Goal: Task Accomplishment & Management: Manage account settings

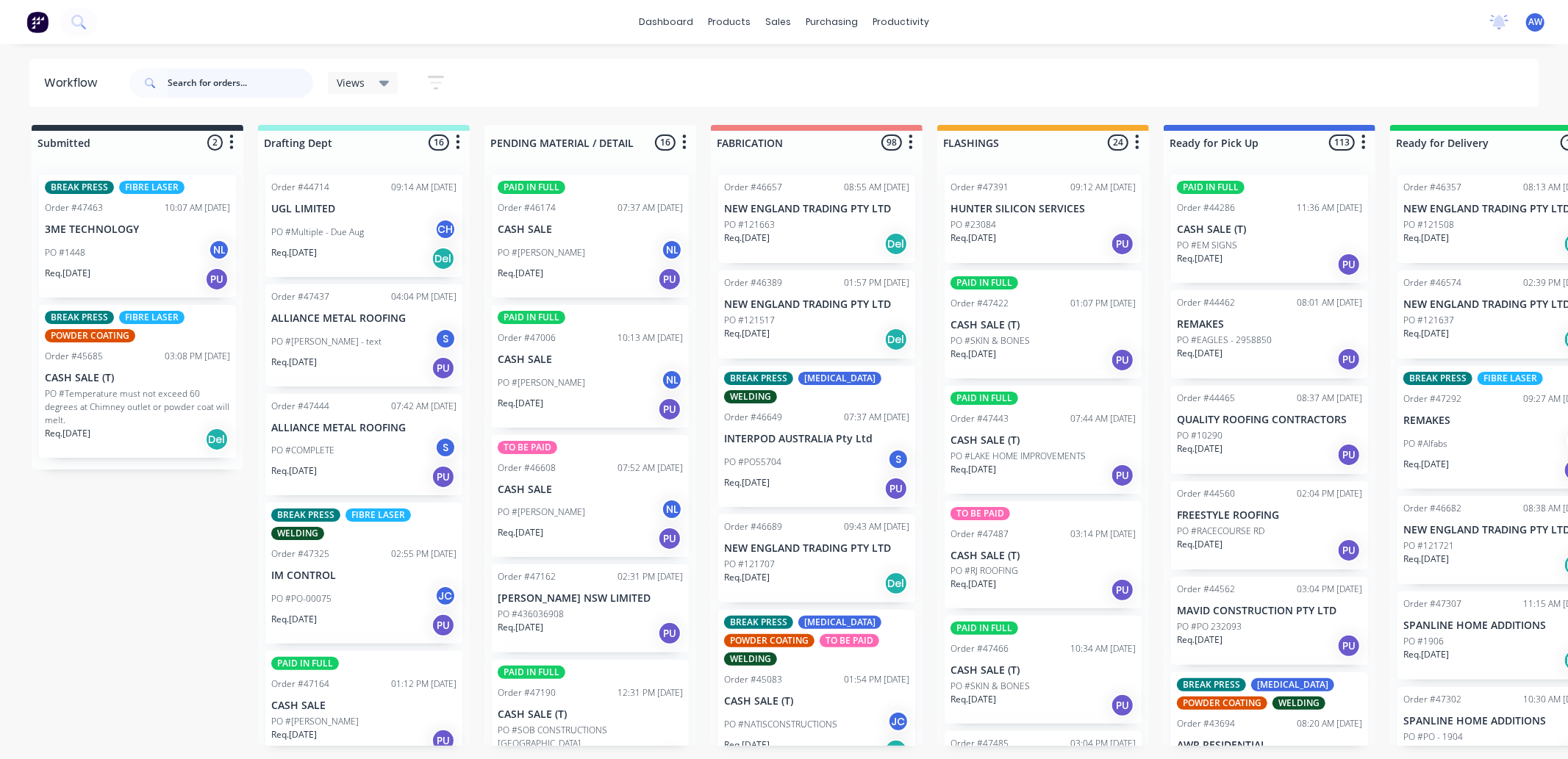
click at [208, 89] on input "text" at bounding box center [240, 83] width 145 height 29
type input "r&d"
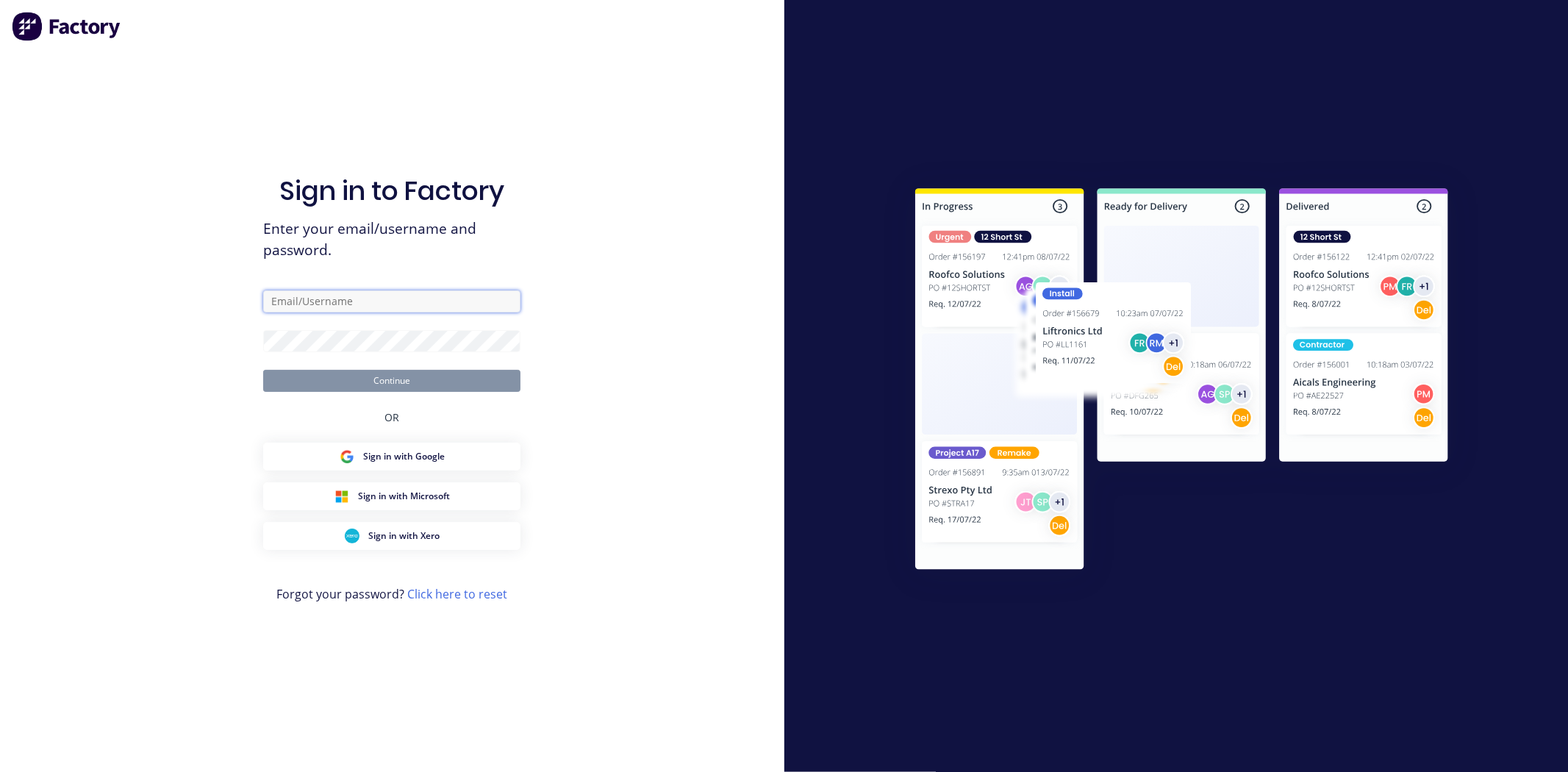
type input "workshop@academysheetmetal.com.au"
click at [416, 380] on button "Continue" at bounding box center [392, 381] width 258 height 22
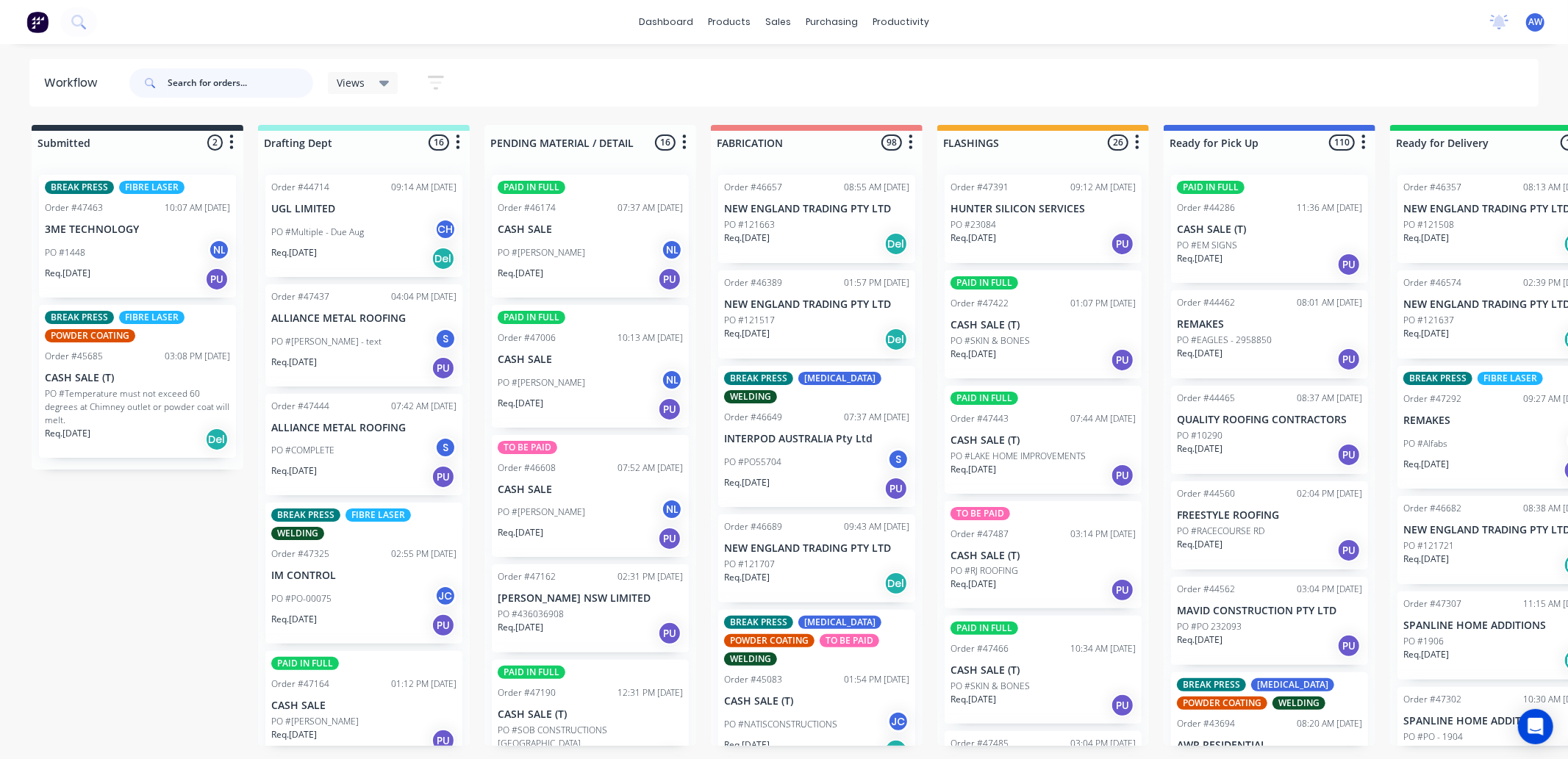
click at [189, 79] on input "text" at bounding box center [240, 83] width 145 height 29
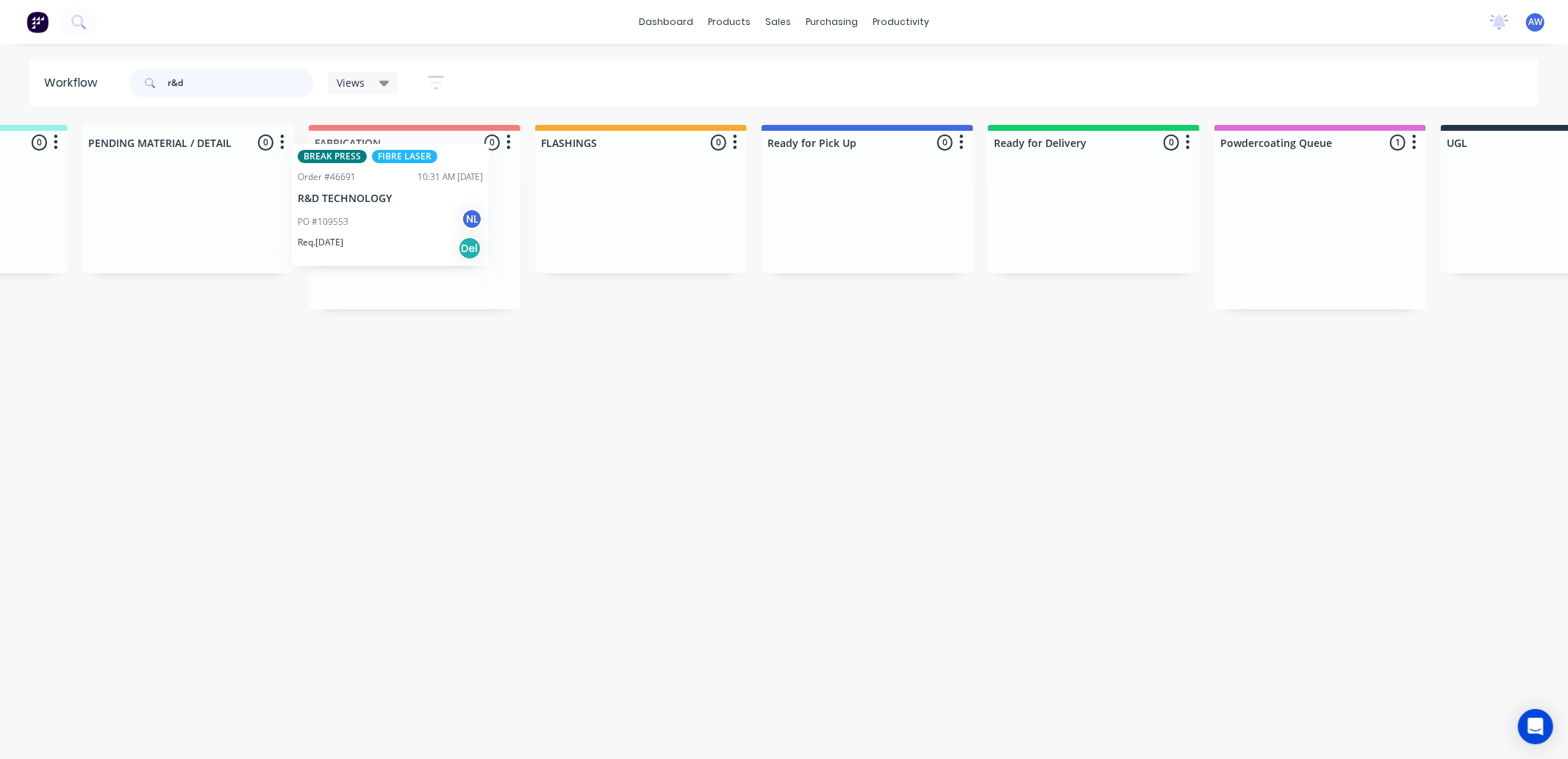
scroll to position [0, 397]
drag, startPoint x: 1044, startPoint y: 246, endPoint x: 417, endPoint y: 221, distance: 627.5
click at [417, 221] on div "Submitted 0 Sort By Created date Required date Order number Customer name Most …" at bounding box center [818, 217] width 2451 height 184
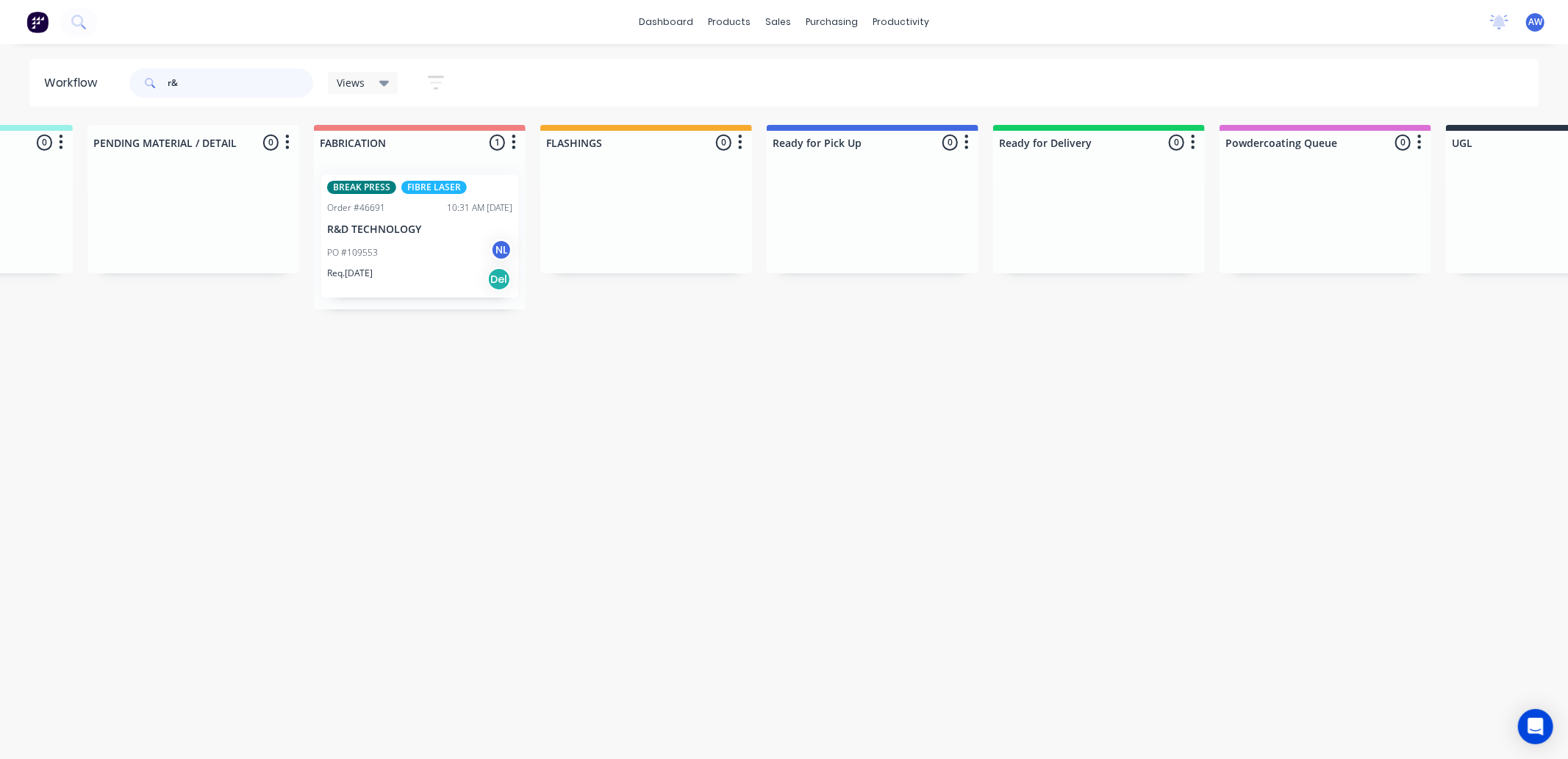
type input "r"
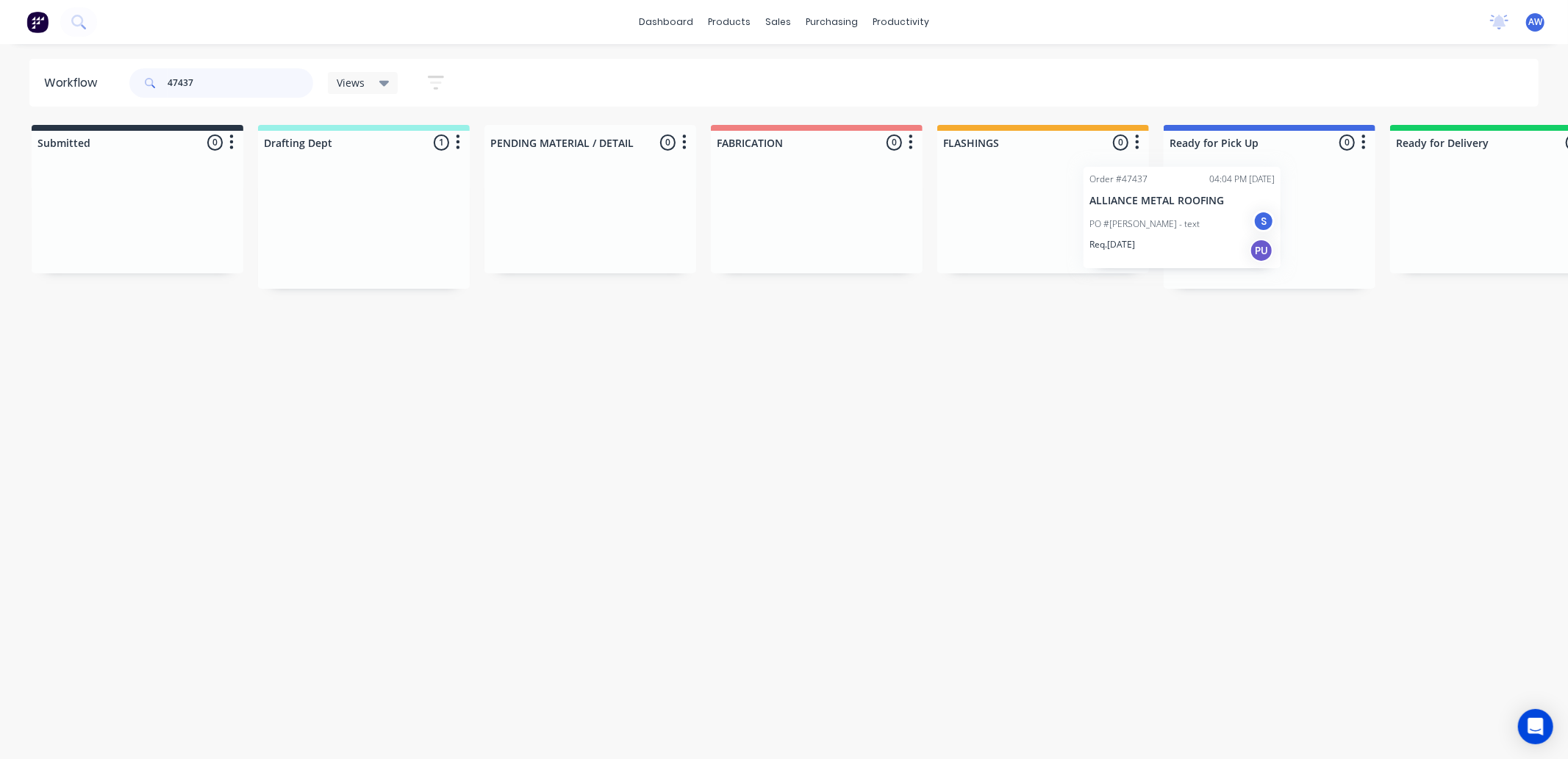
scroll to position [0, 10]
drag, startPoint x: 380, startPoint y: 229, endPoint x: 1224, endPoint y: 243, distance: 844.1
click at [1211, 229] on div "Submitted 0 Sort By Created date Required date Order number Customer name Most …" at bounding box center [1206, 207] width 2451 height 164
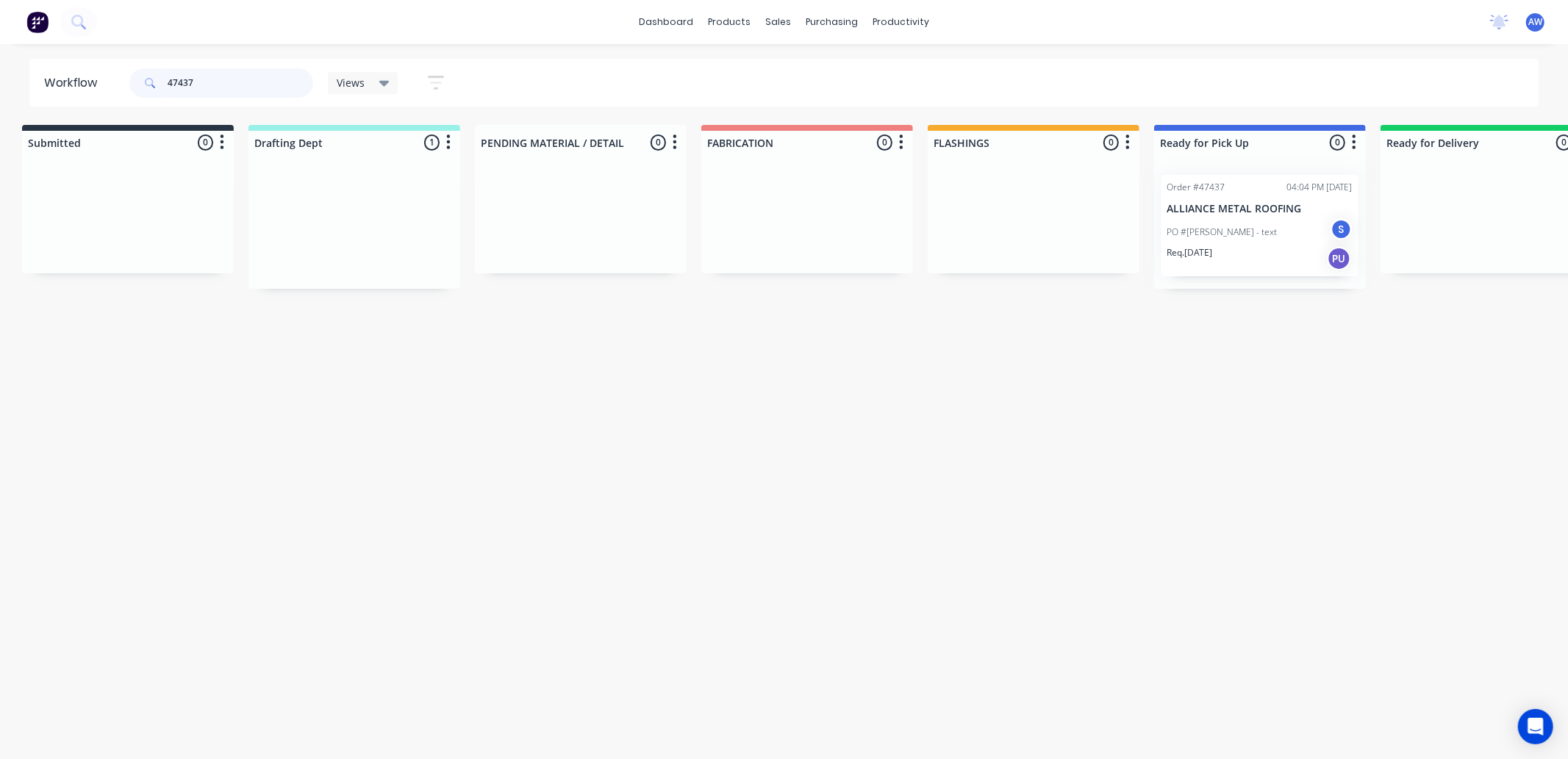
type input "47437"
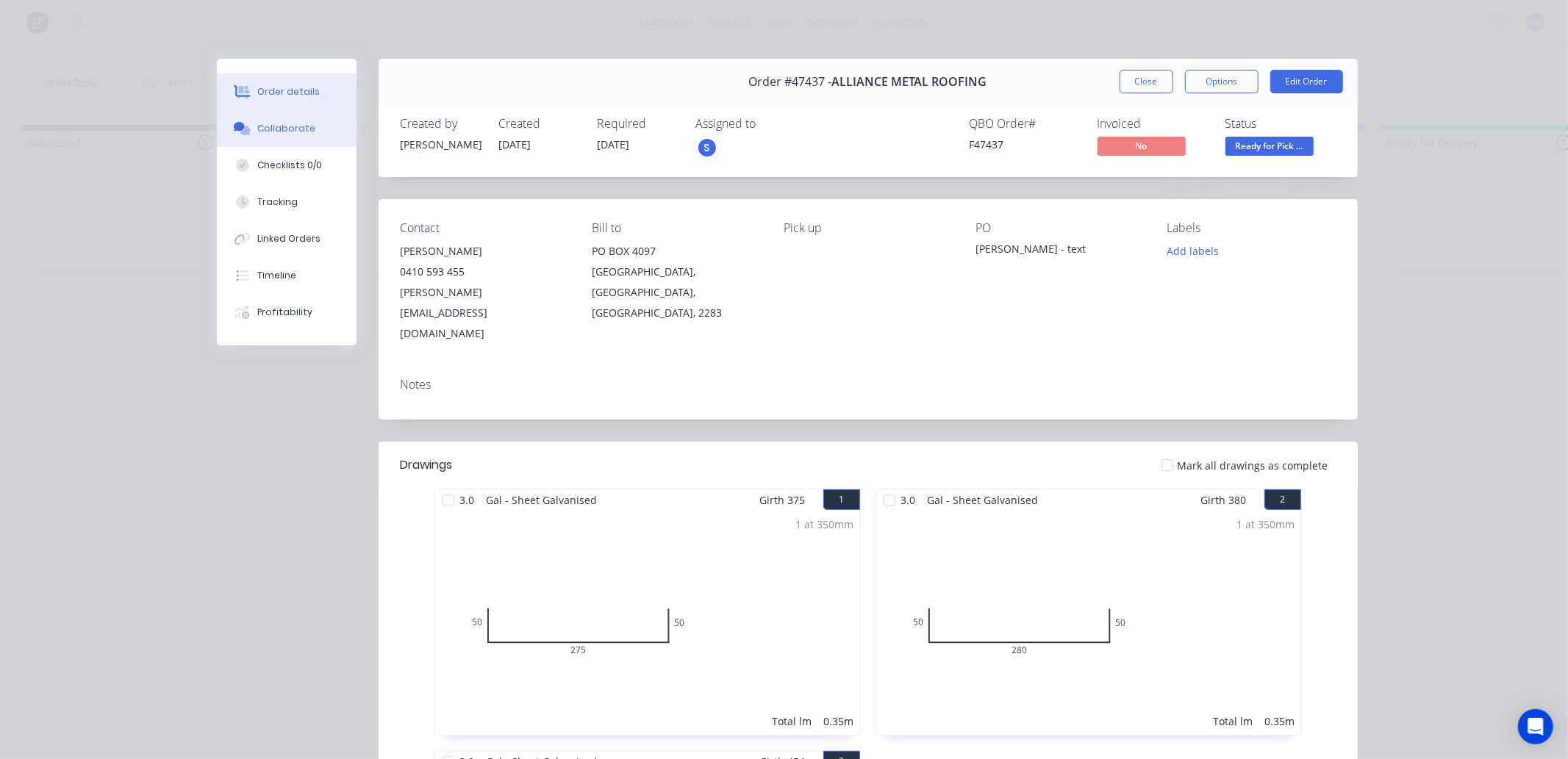
drag, startPoint x: 287, startPoint y: 124, endPoint x: 289, endPoint y: 142, distance: 18.1
click at [287, 127] on div "Collaborate" at bounding box center [287, 129] width 59 height 14
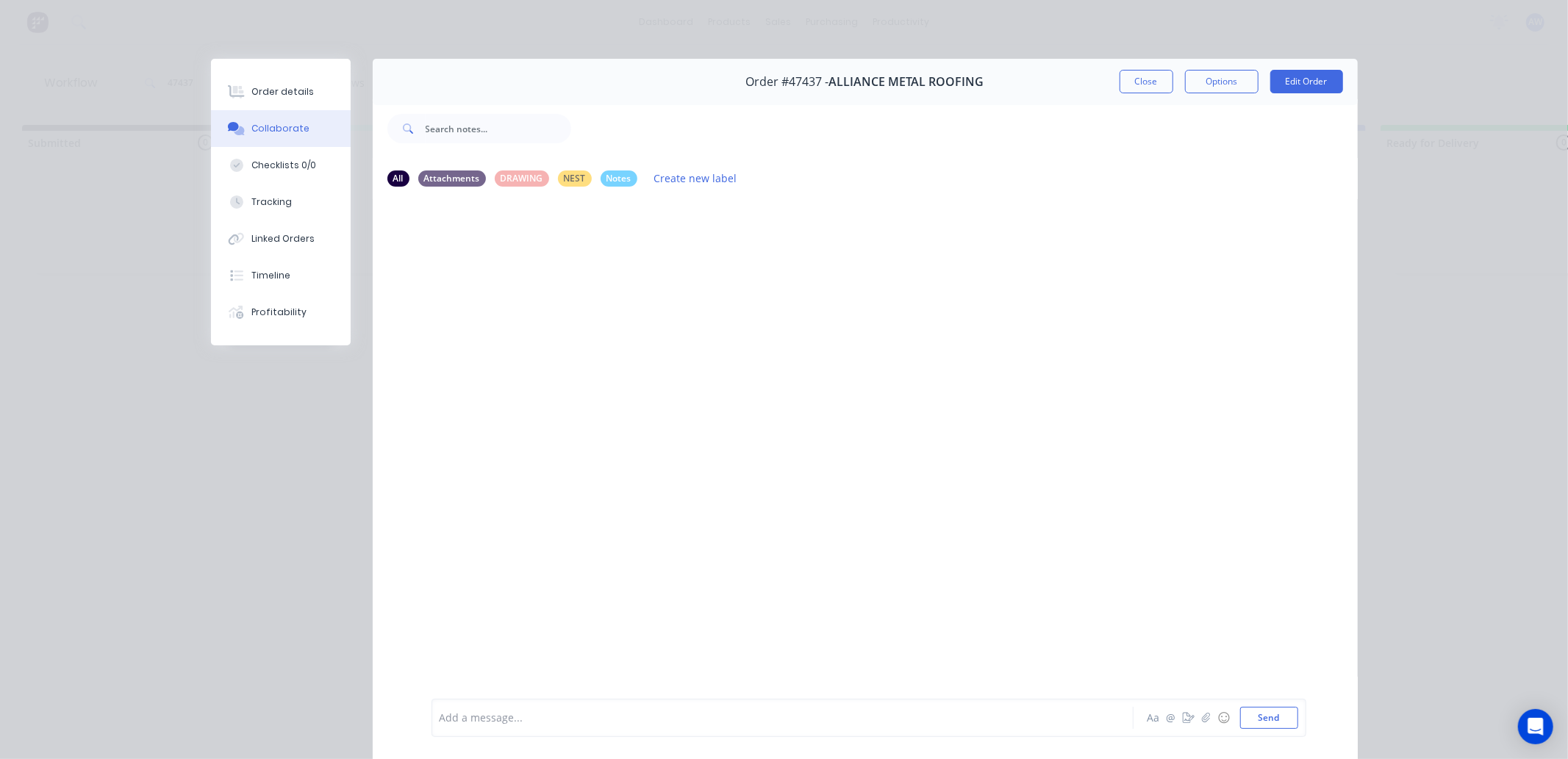
click at [510, 724] on div at bounding box center [761, 718] width 643 height 16
drag, startPoint x: 1118, startPoint y: 70, endPoint x: 1002, endPoint y: 81, distance: 116.5
click at [1119, 72] on button "Close" at bounding box center [1146, 82] width 54 height 23
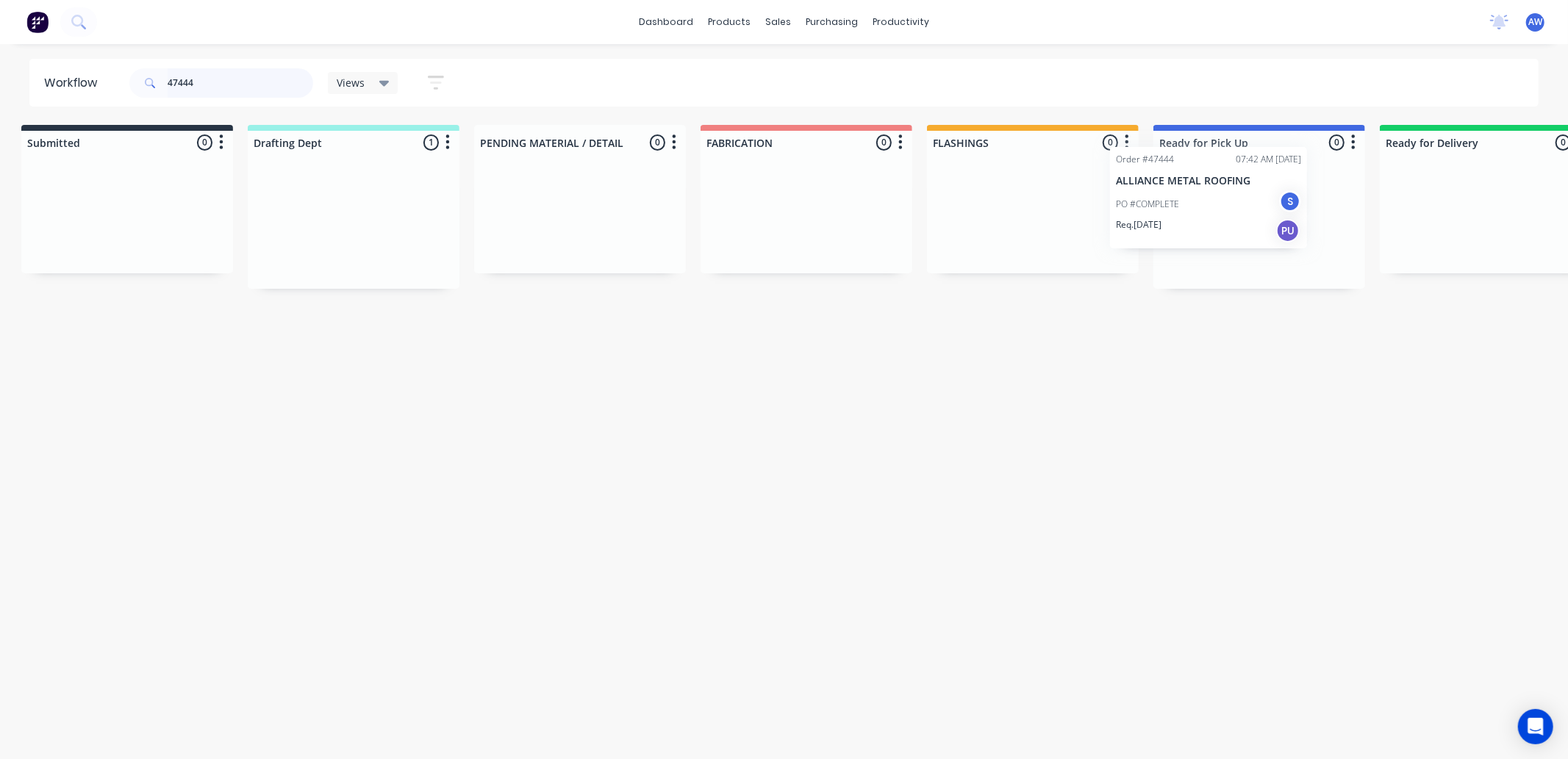
scroll to position [0, 17]
drag, startPoint x: 368, startPoint y: 235, endPoint x: 1265, endPoint y: 258, distance: 897.3
click at [1223, 211] on div "Submitted 0 Sort By Created date Required date Order number Customer name Most …" at bounding box center [1198, 207] width 2451 height 164
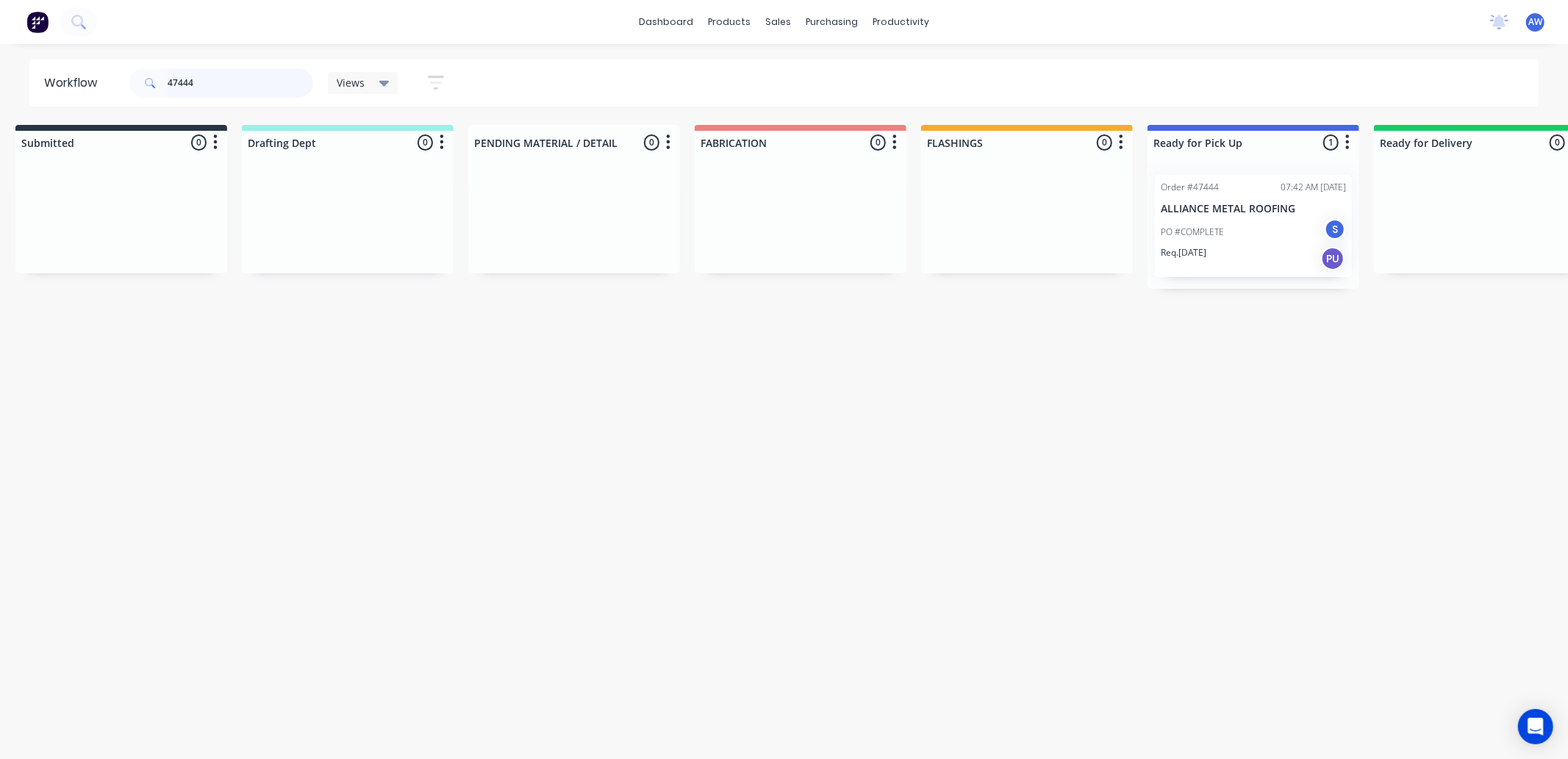
type input "47444"
click at [1254, 247] on div "Req. 03/09/25 PU" at bounding box center [1253, 259] width 185 height 25
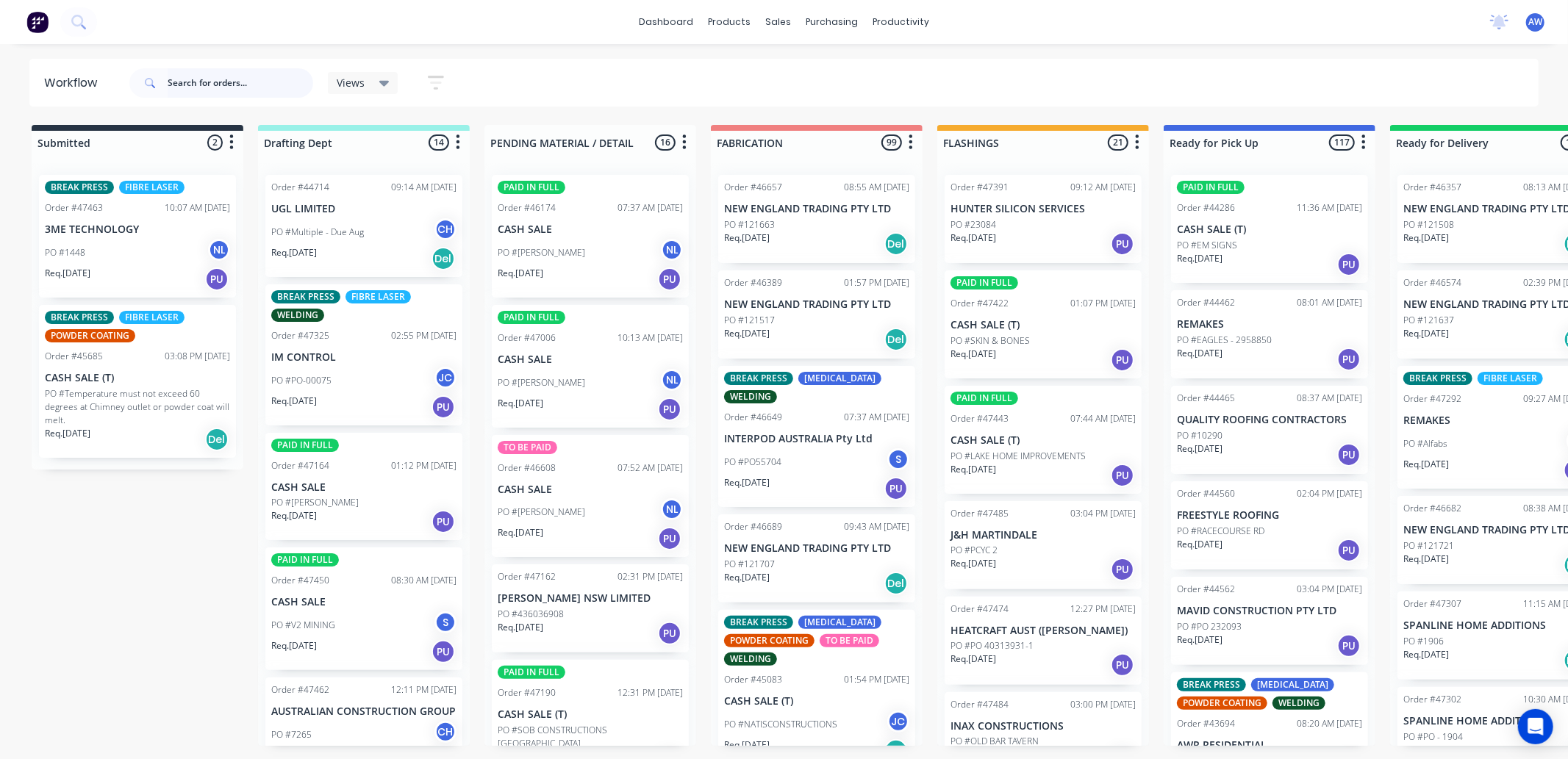
click at [201, 76] on input "text" at bounding box center [240, 83] width 145 height 29
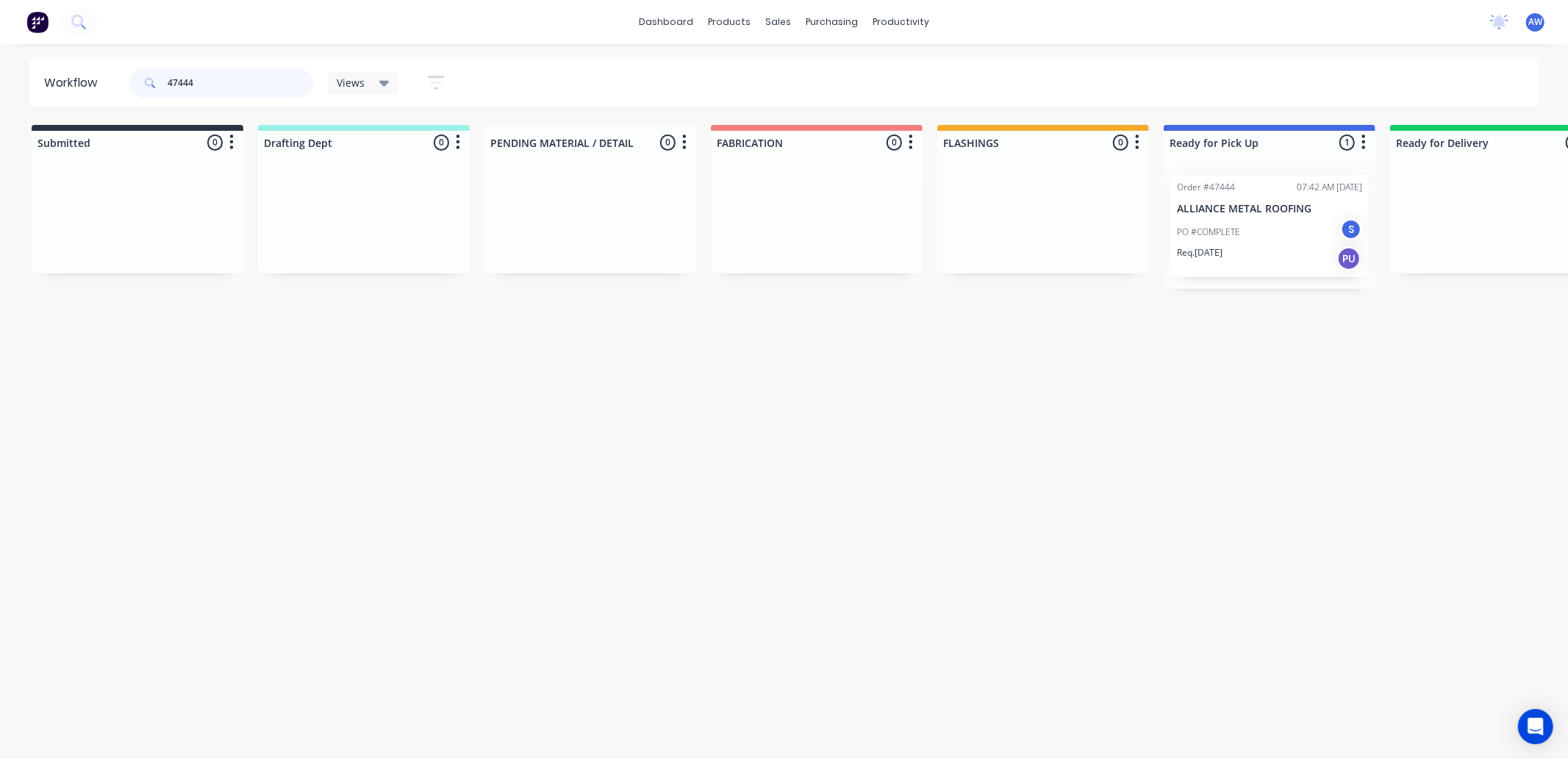
type input "47444"
click at [1271, 210] on p "ALLIANCE METAL ROOFING" at bounding box center [1269, 209] width 185 height 13
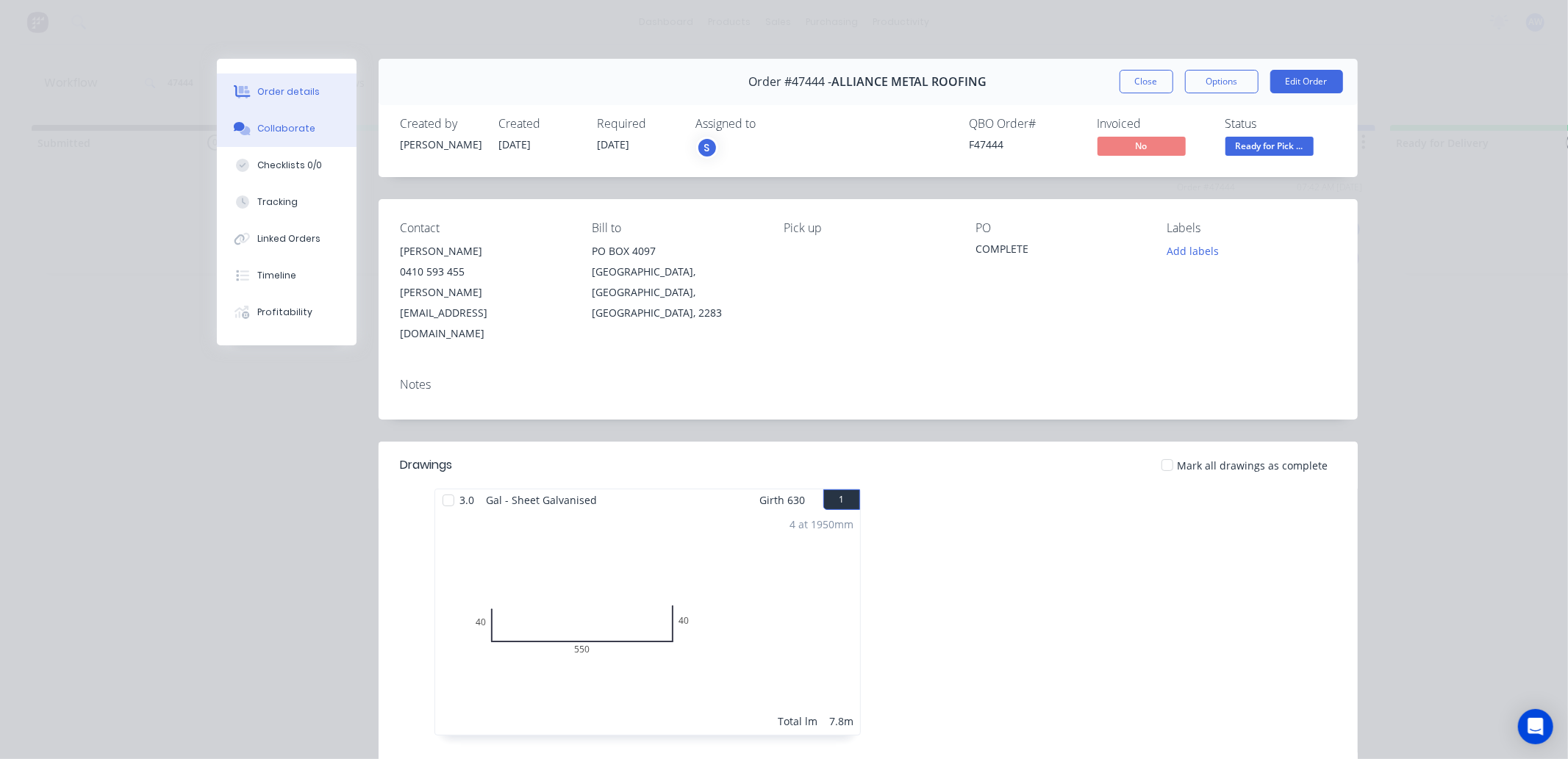
click at [288, 133] on div "Collaborate" at bounding box center [287, 129] width 59 height 14
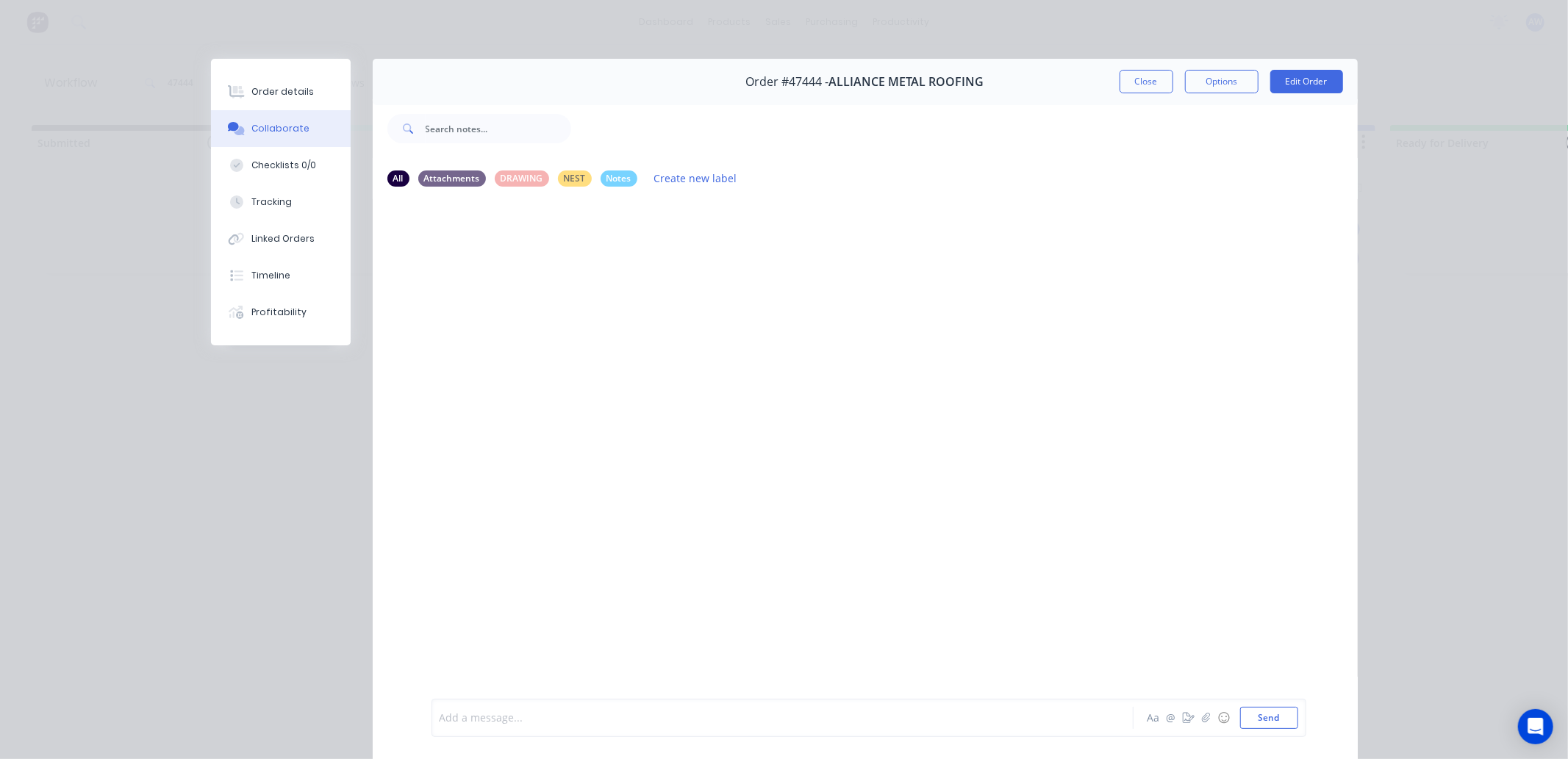
click at [490, 722] on div at bounding box center [761, 718] width 643 height 16
click at [1129, 85] on button "Close" at bounding box center [1146, 82] width 54 height 23
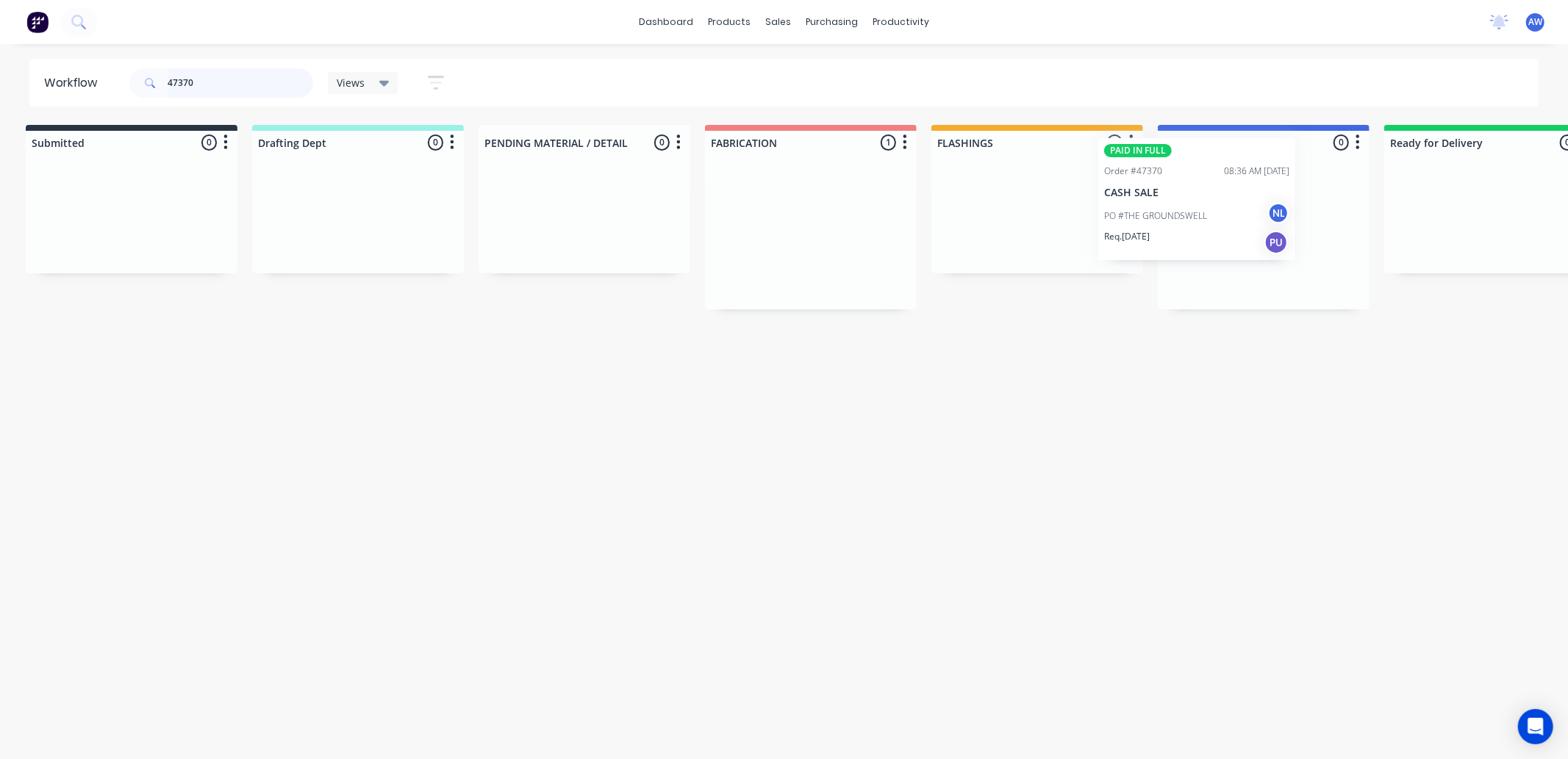
scroll to position [0, 15]
drag, startPoint x: 824, startPoint y: 256, endPoint x: 1232, endPoint y: 291, distance: 409.5
click at [1209, 220] on div "Submitted 0 Sort By Created date Required date Order number Customer name Most …" at bounding box center [1201, 217] width 2451 height 184
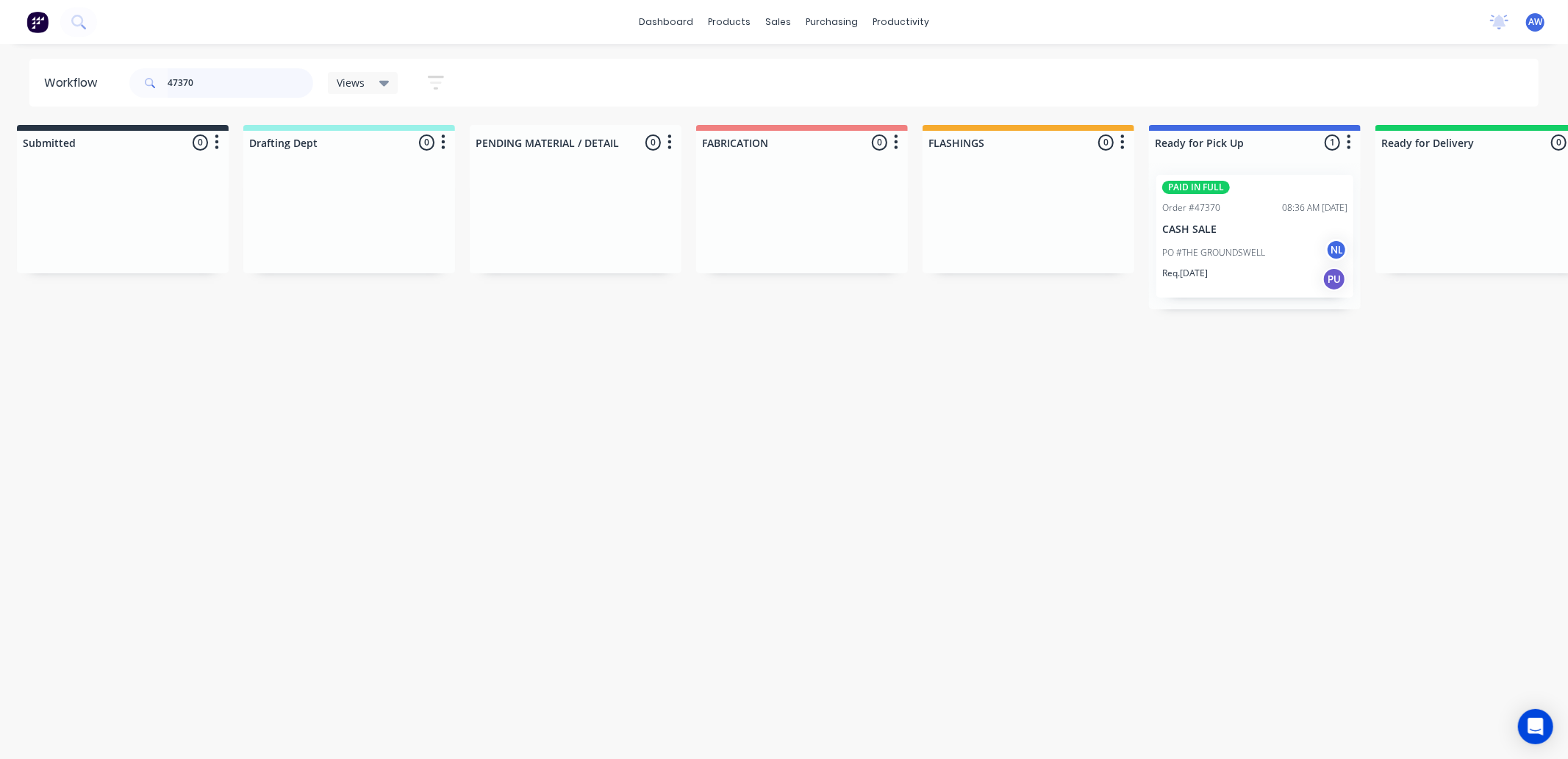
type input "47370"
click at [1247, 253] on p "PO #THE GROUNDSWELL" at bounding box center [1213, 253] width 102 height 14
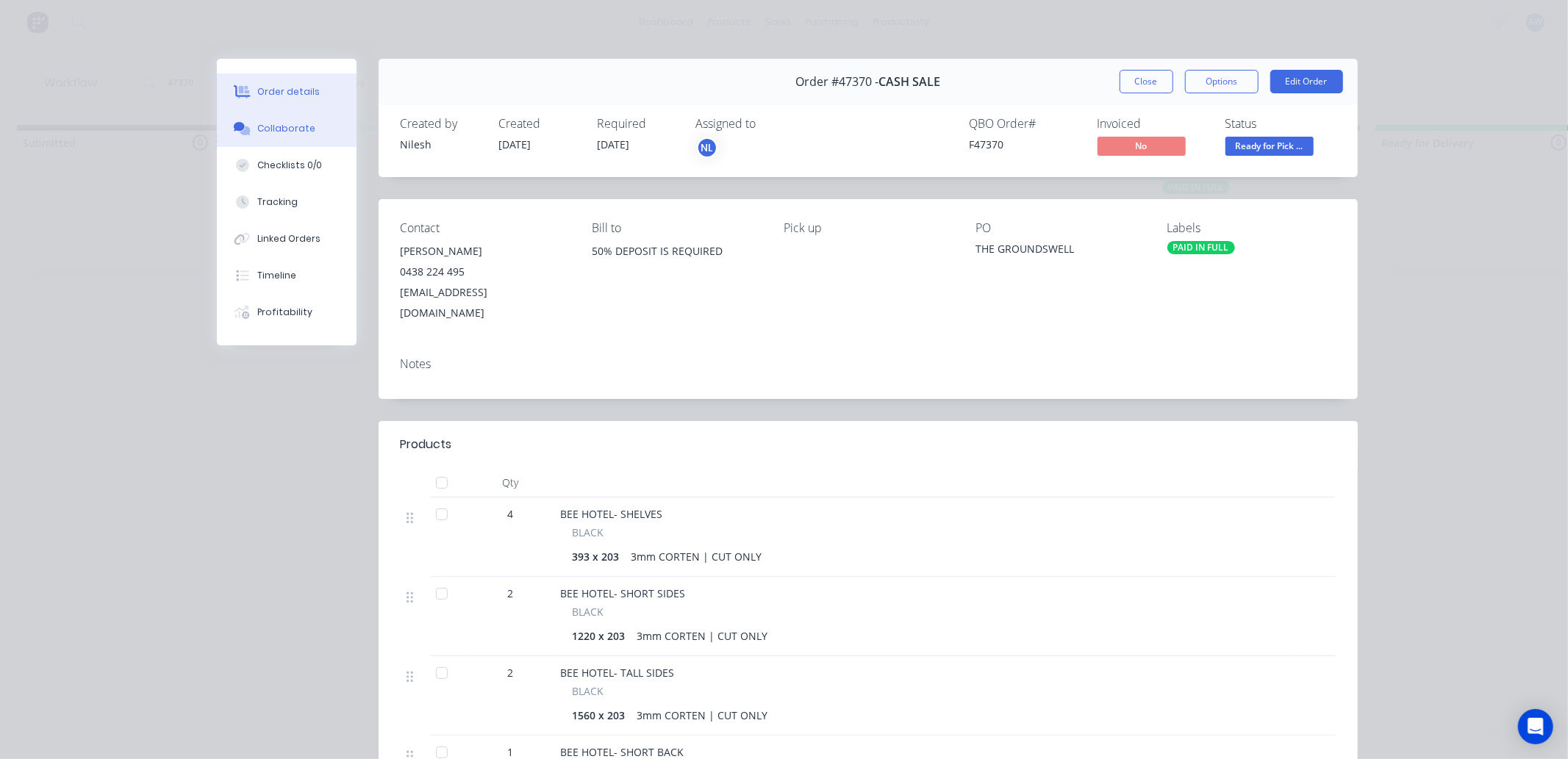
click at [291, 126] on div "Collaborate" at bounding box center [287, 129] width 59 height 14
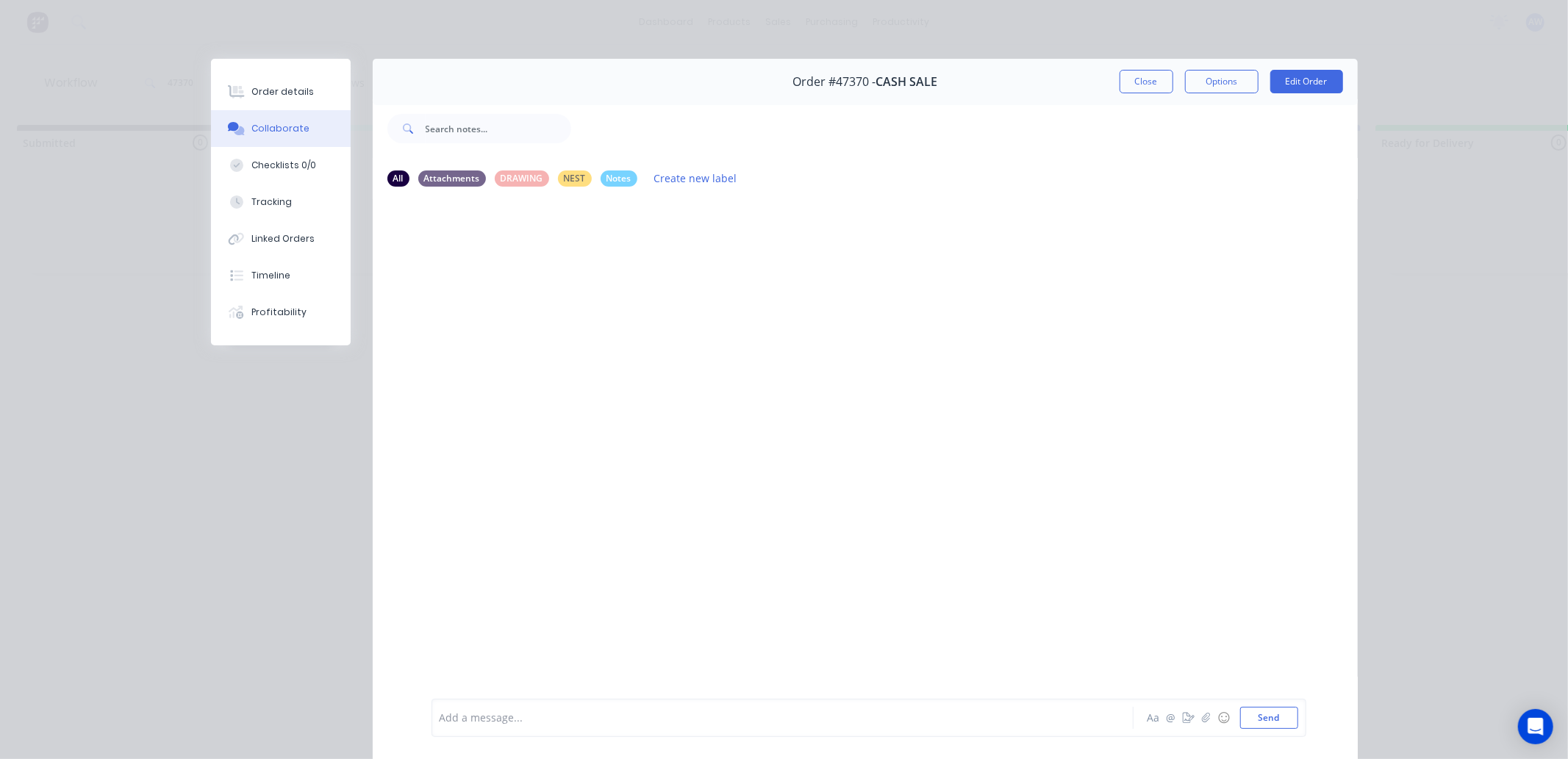
click at [487, 726] on div "Add a message..." at bounding box center [761, 718] width 644 height 22
click at [653, 261] on icon "button" at bounding box center [654, 258] width 3 height 14
click at [662, 260] on button "Labels" at bounding box center [707, 260] width 93 height 24
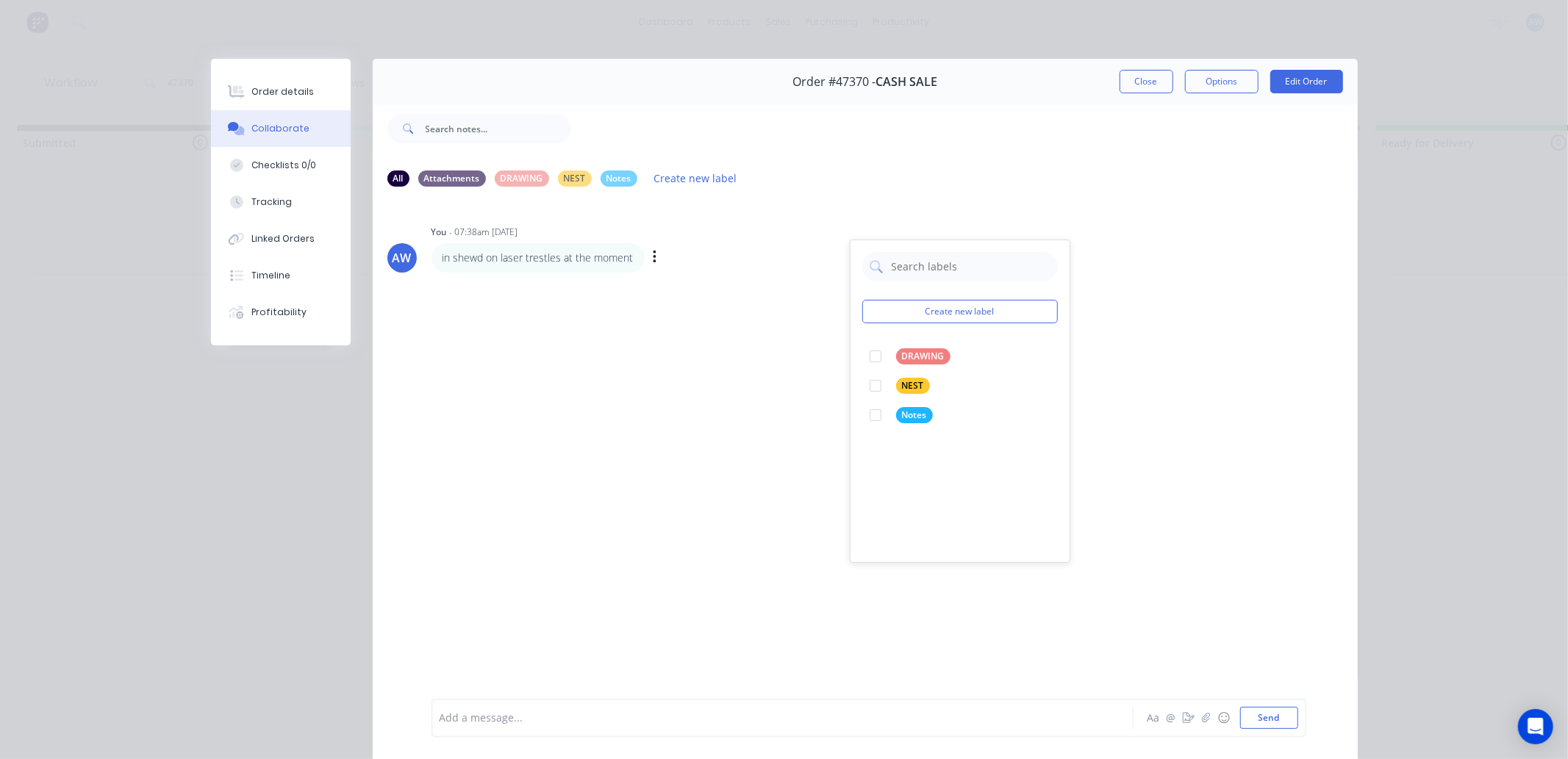
click at [652, 314] on div "AW You - 07:38am 03/09/25 Create new label DRAWING edit NEST edit Notes edit in…" at bounding box center [864, 448] width 985 height 499
click at [653, 264] on icon "button" at bounding box center [655, 257] width 5 height 17
click at [683, 281] on button "Edit" at bounding box center [707, 284] width 93 height 24
click at [468, 714] on span "in shewd on laser trestles at the moment" at bounding box center [542, 718] width 203 height 14
click at [1133, 73] on button "Close" at bounding box center [1146, 82] width 54 height 23
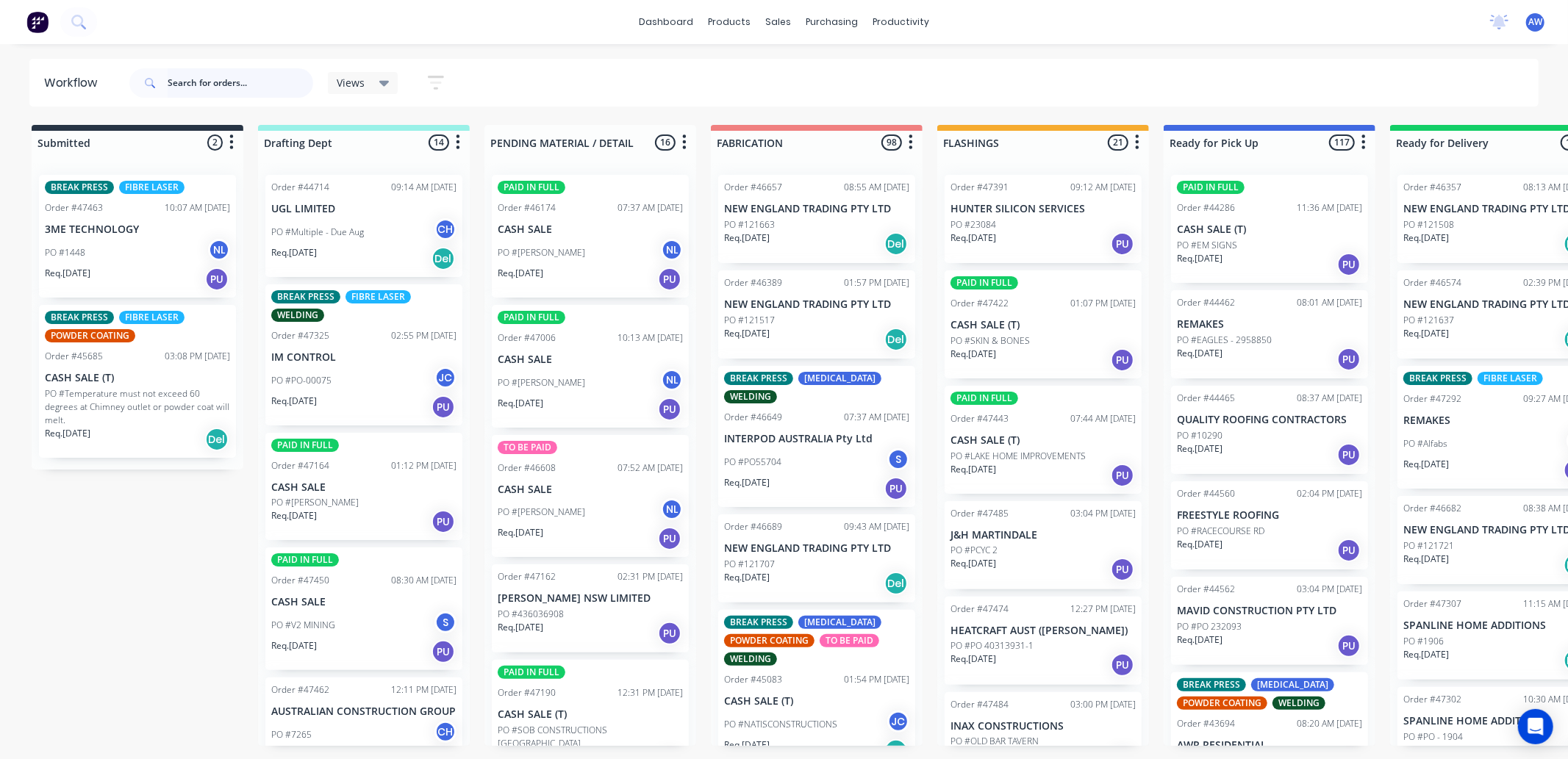
click at [218, 74] on input "text" at bounding box center [240, 83] width 145 height 29
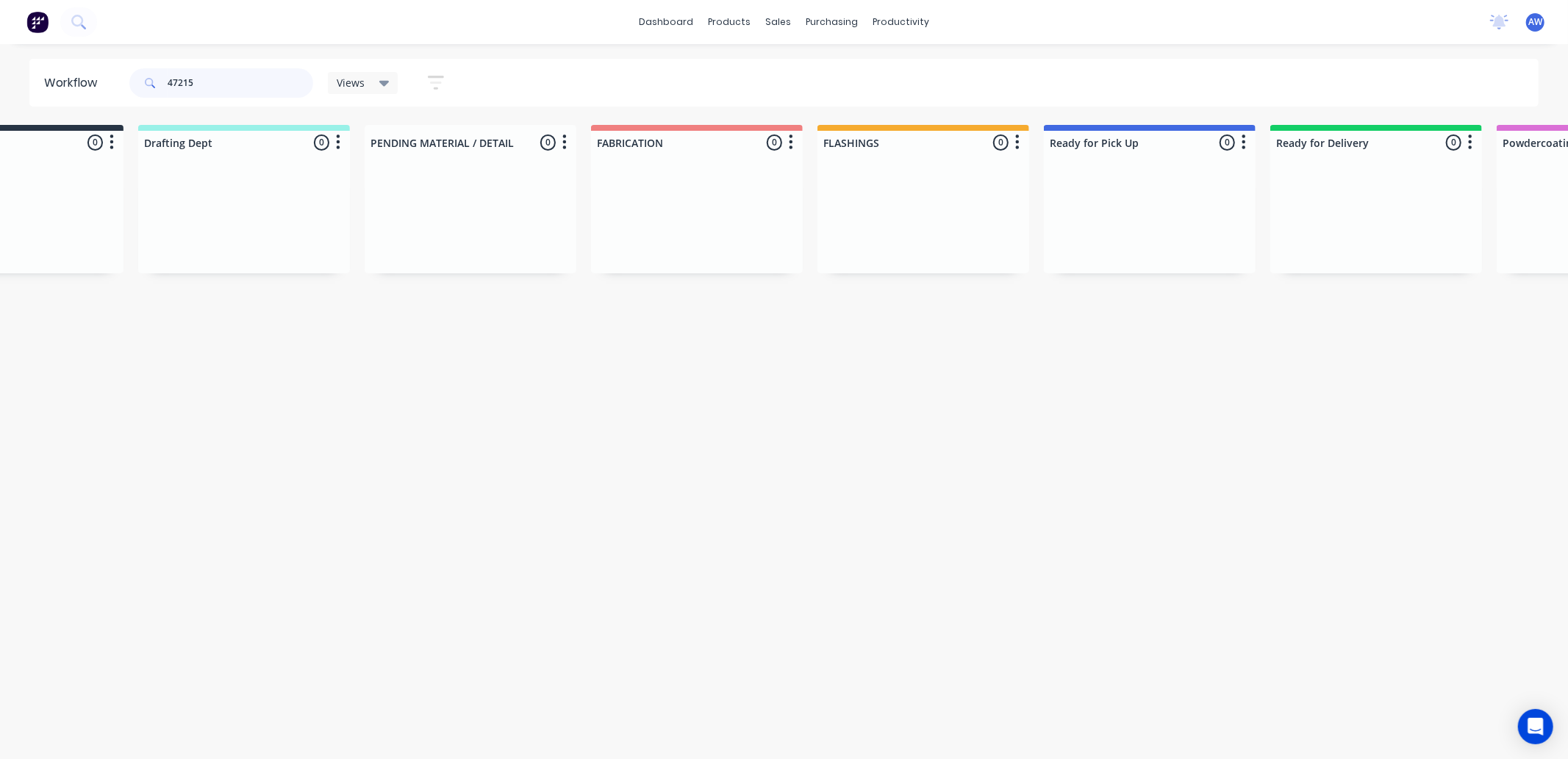
scroll to position [0, 91]
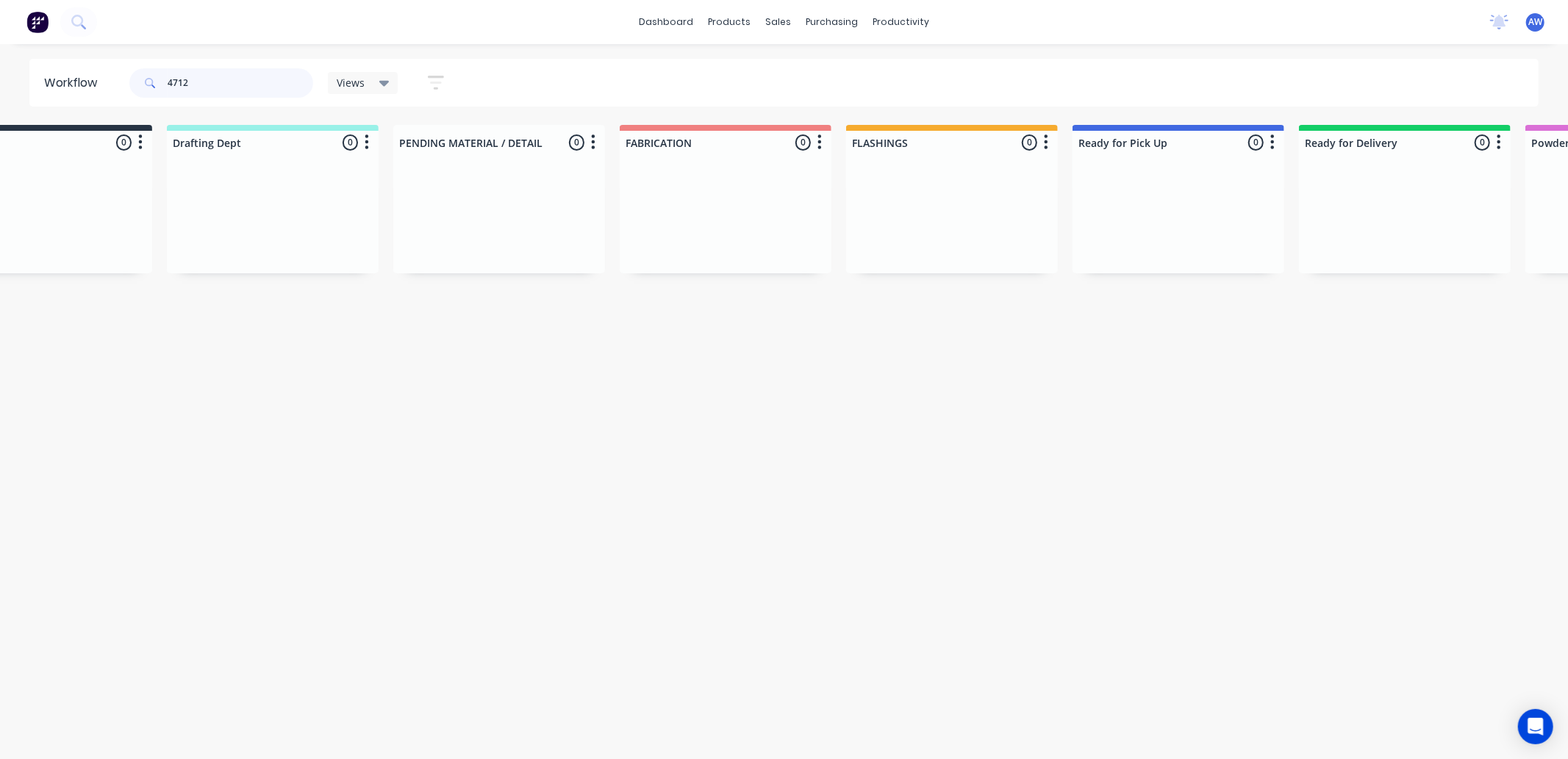
type input "47125"
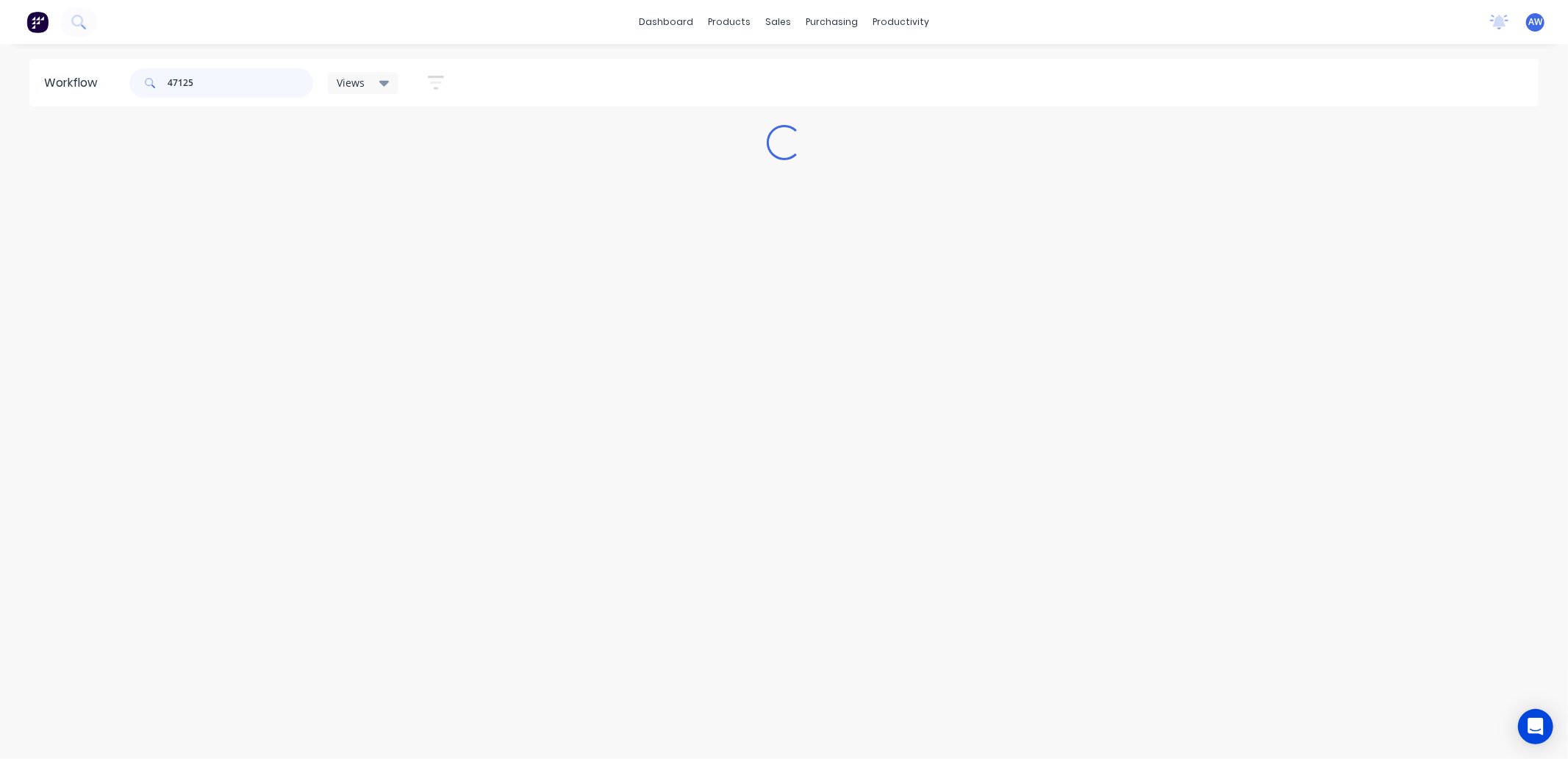
scroll to position [0, 0]
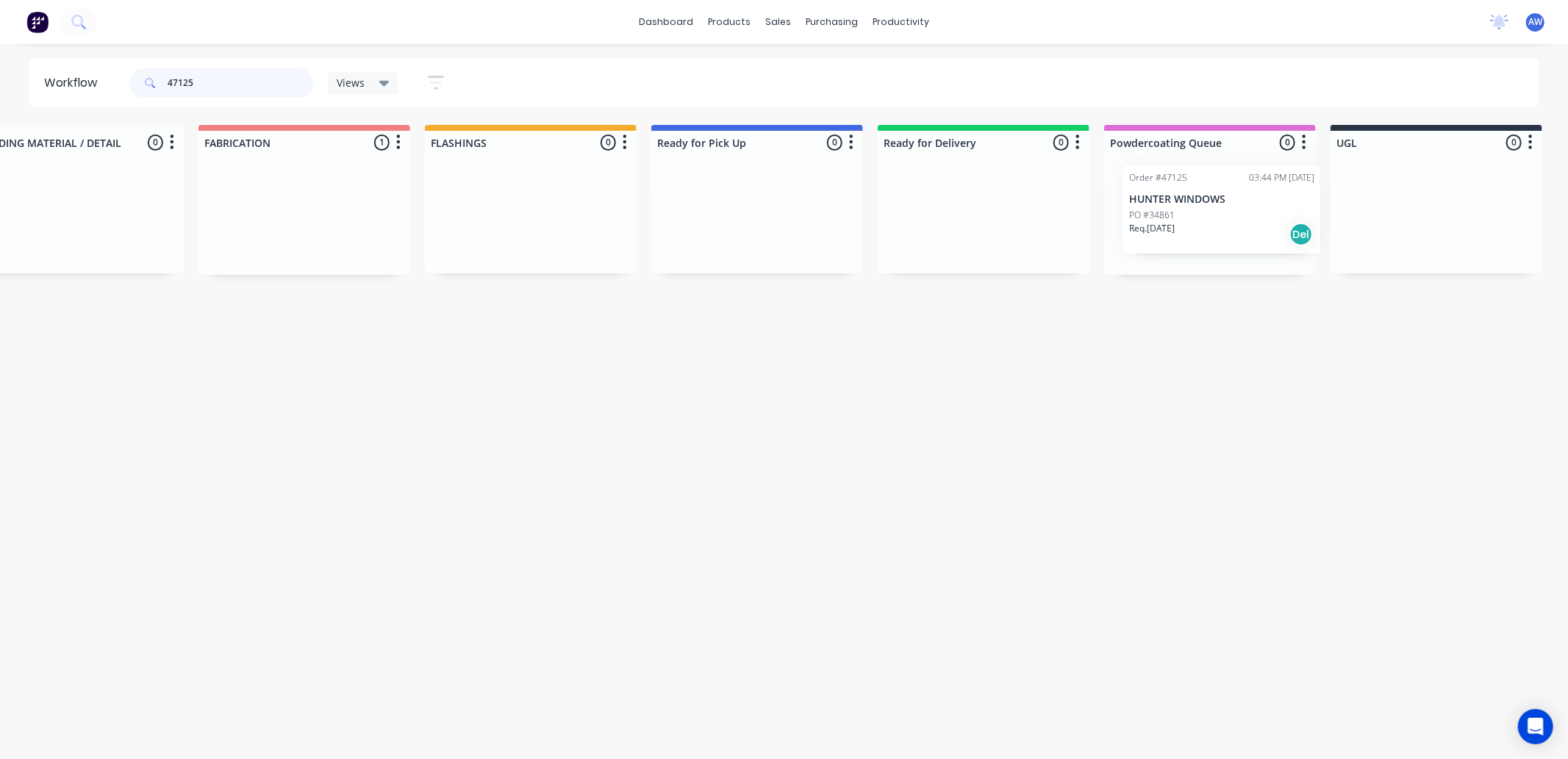
drag, startPoint x: 820, startPoint y: 211, endPoint x: 995, endPoint y: 369, distance: 235.8
click at [1227, 202] on div "Submitted 0 Sort By Created date Required date Order number Customer name Most …" at bounding box center [703, 200] width 2451 height 150
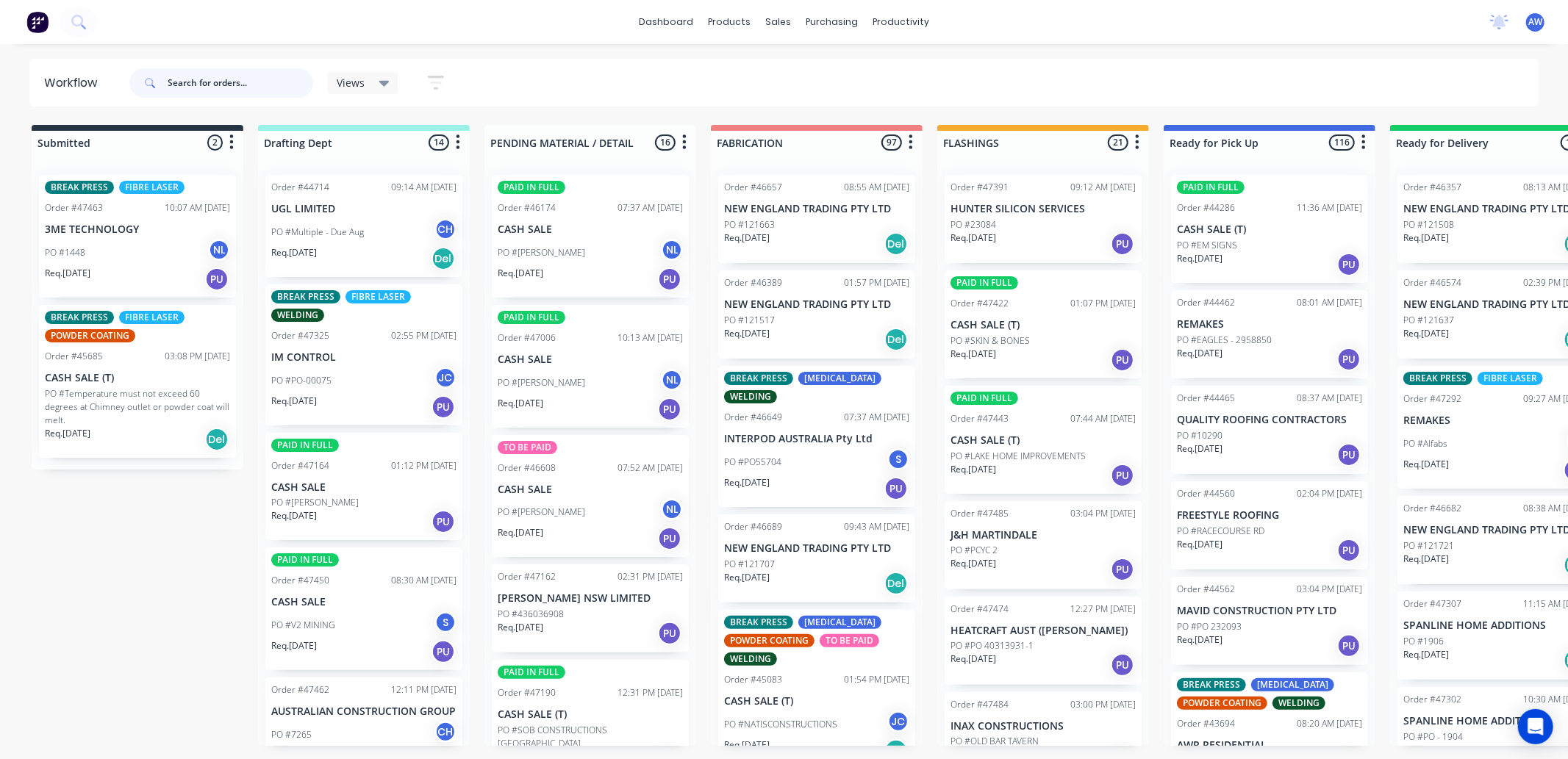
drag, startPoint x: 216, startPoint y: 74, endPoint x: 424, endPoint y: 141, distance: 218.5
click at [216, 76] on input "text" at bounding box center [240, 83] width 145 height 29
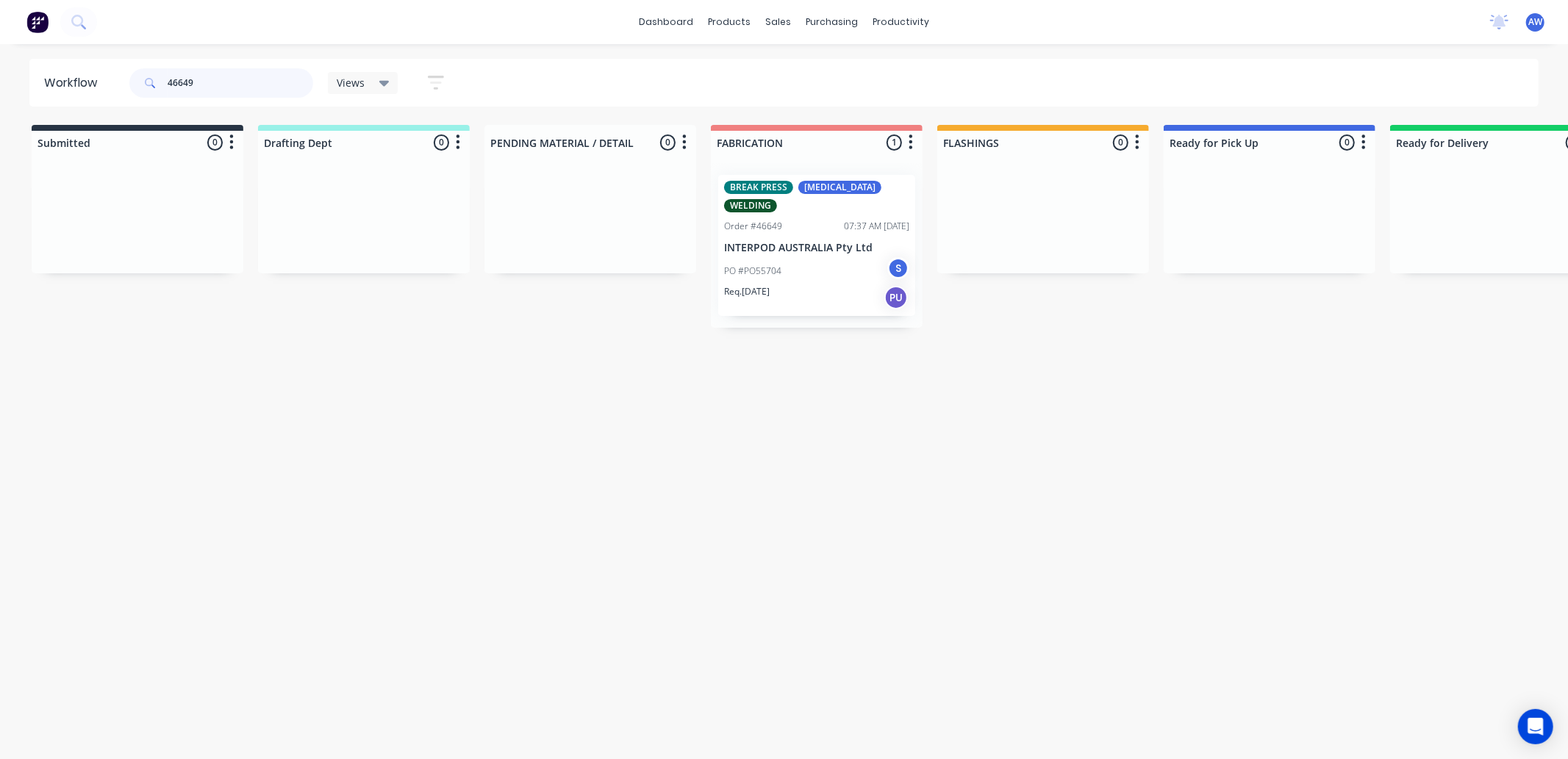
type input "46649"
click at [807, 258] on div "PO #PO55704 S" at bounding box center [817, 271] width 185 height 28
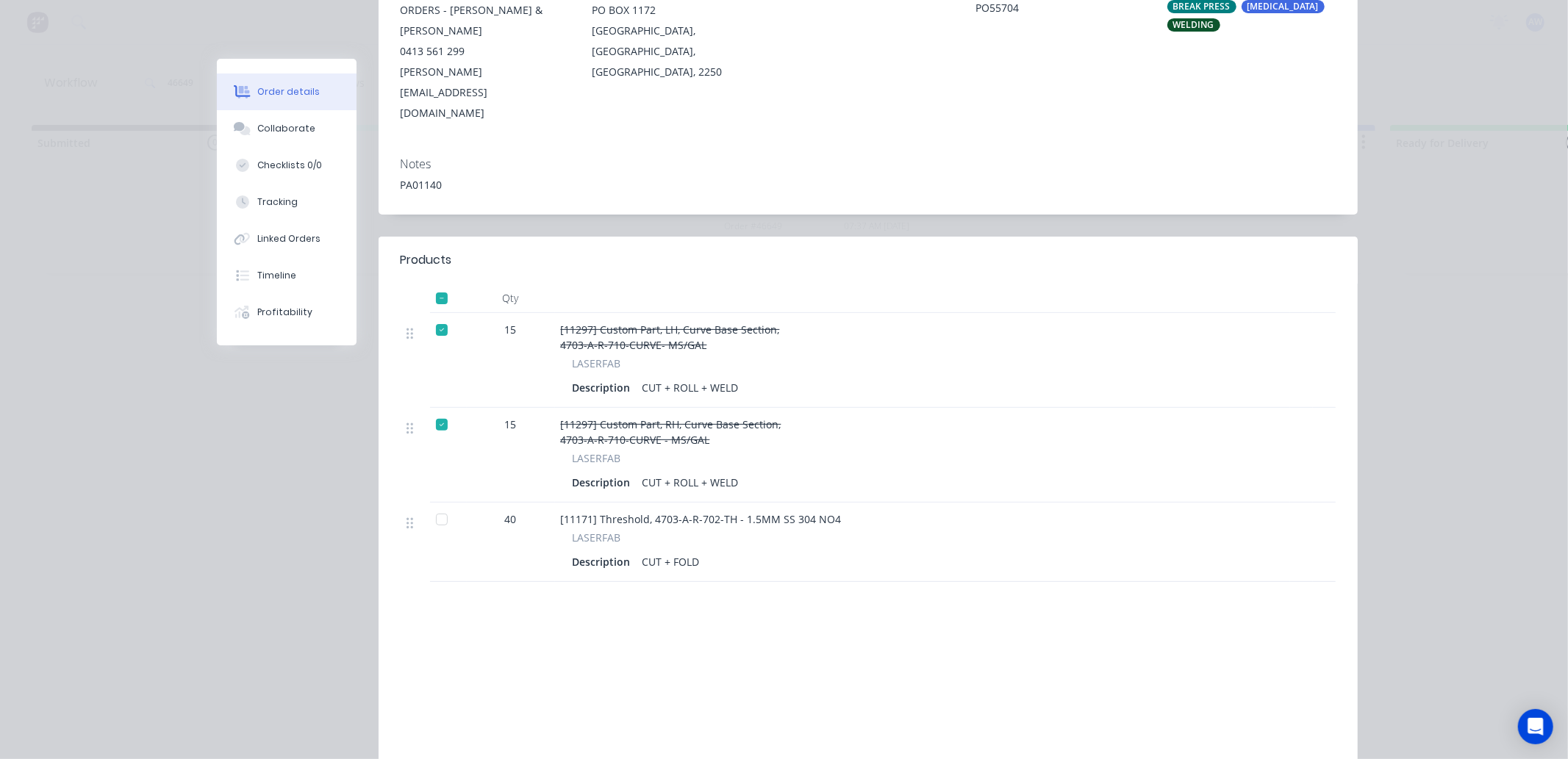
scroll to position [278, 0]
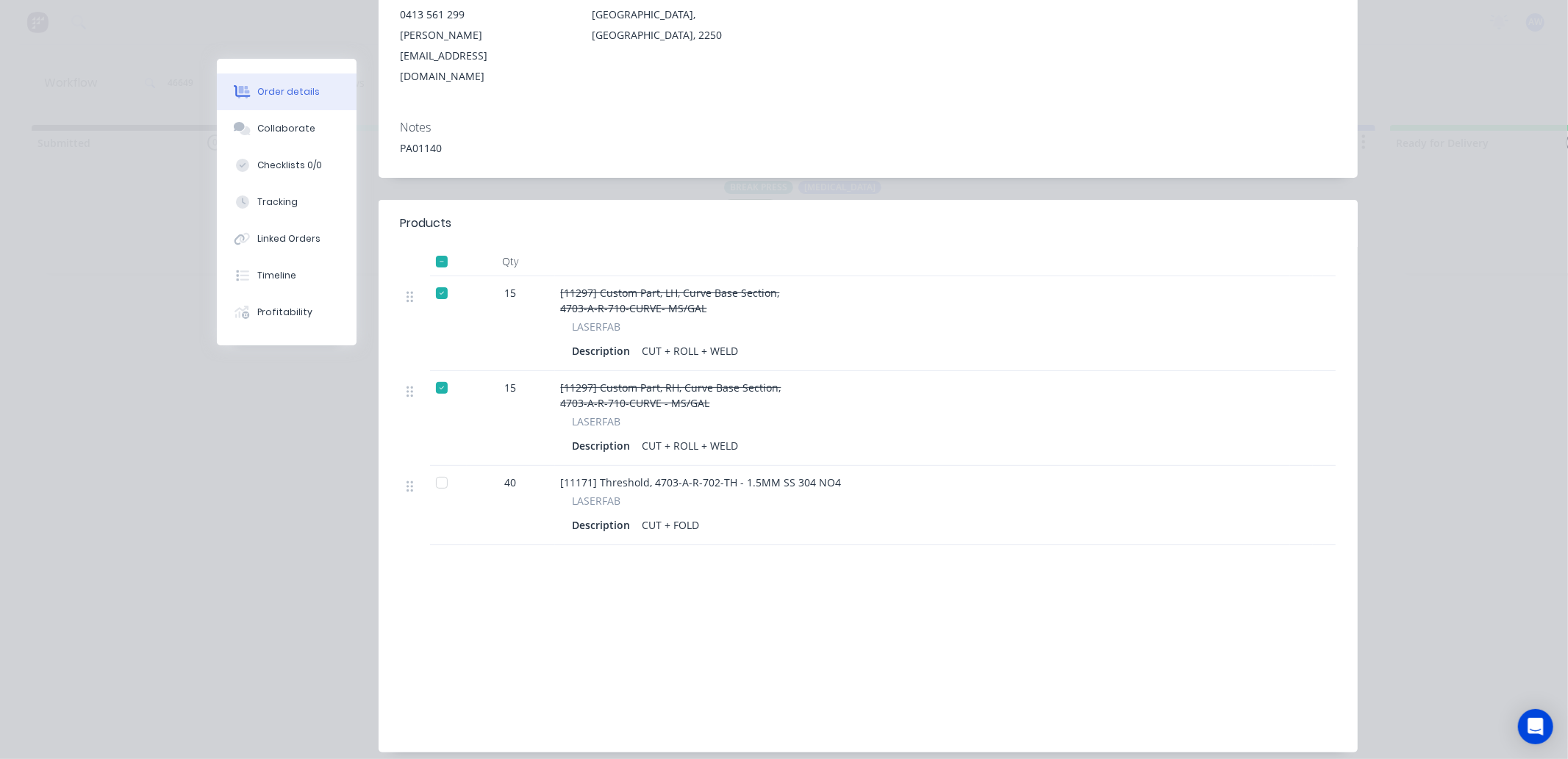
click at [429, 468] on div at bounding box center [442, 483] width 29 height 29
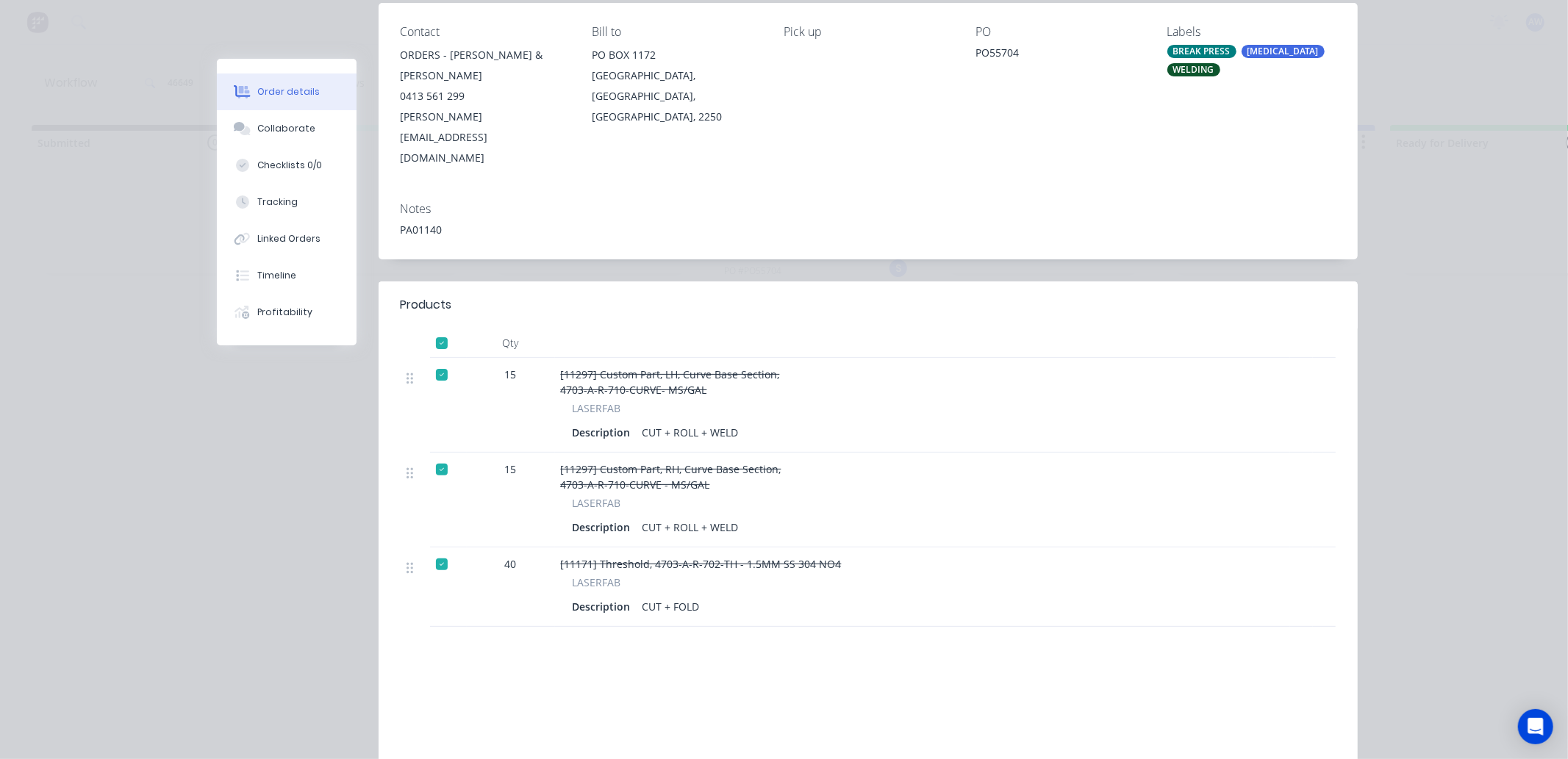
scroll to position [0, 0]
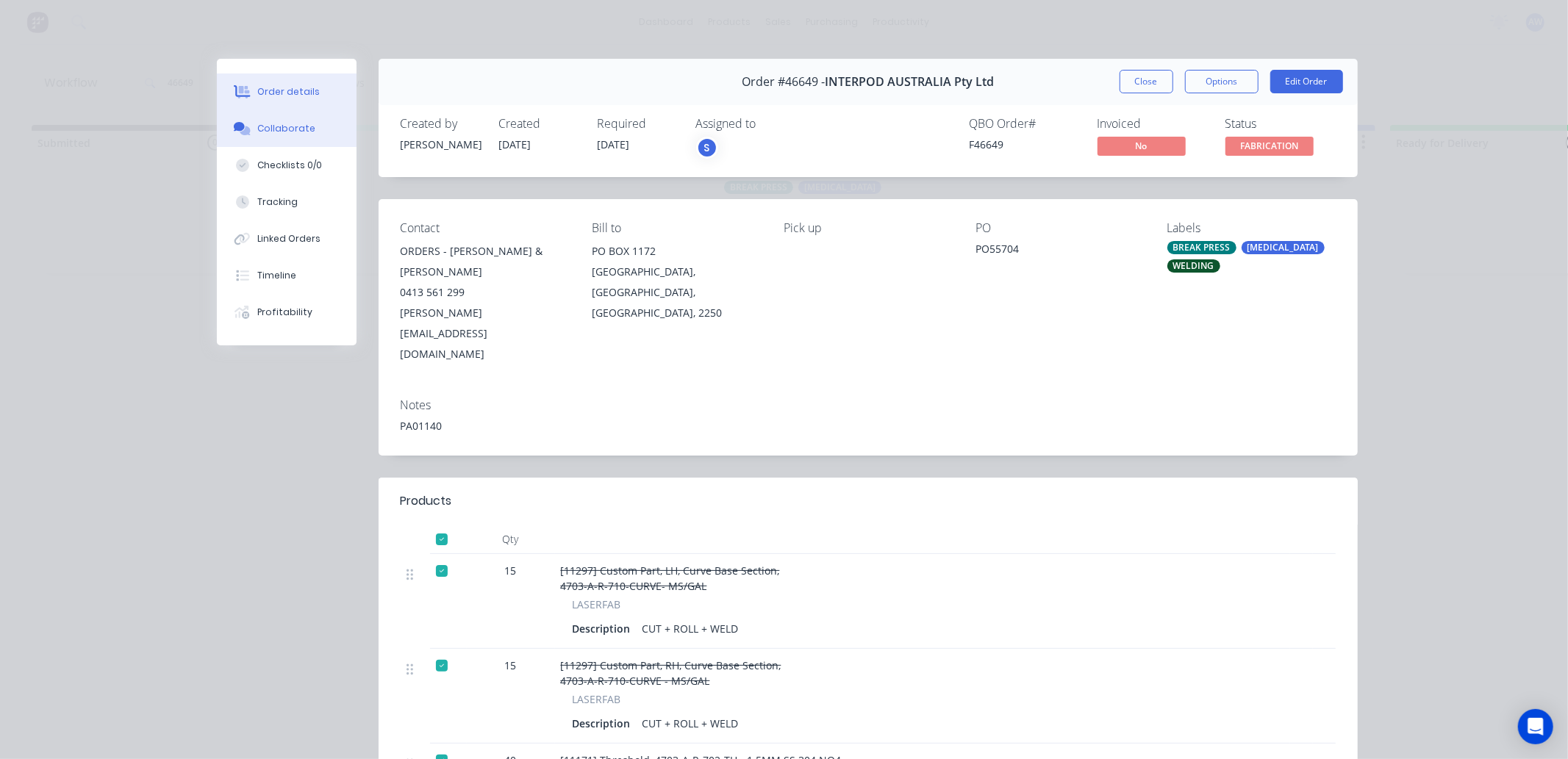
click at [277, 136] on button "Collaborate" at bounding box center [286, 129] width 140 height 37
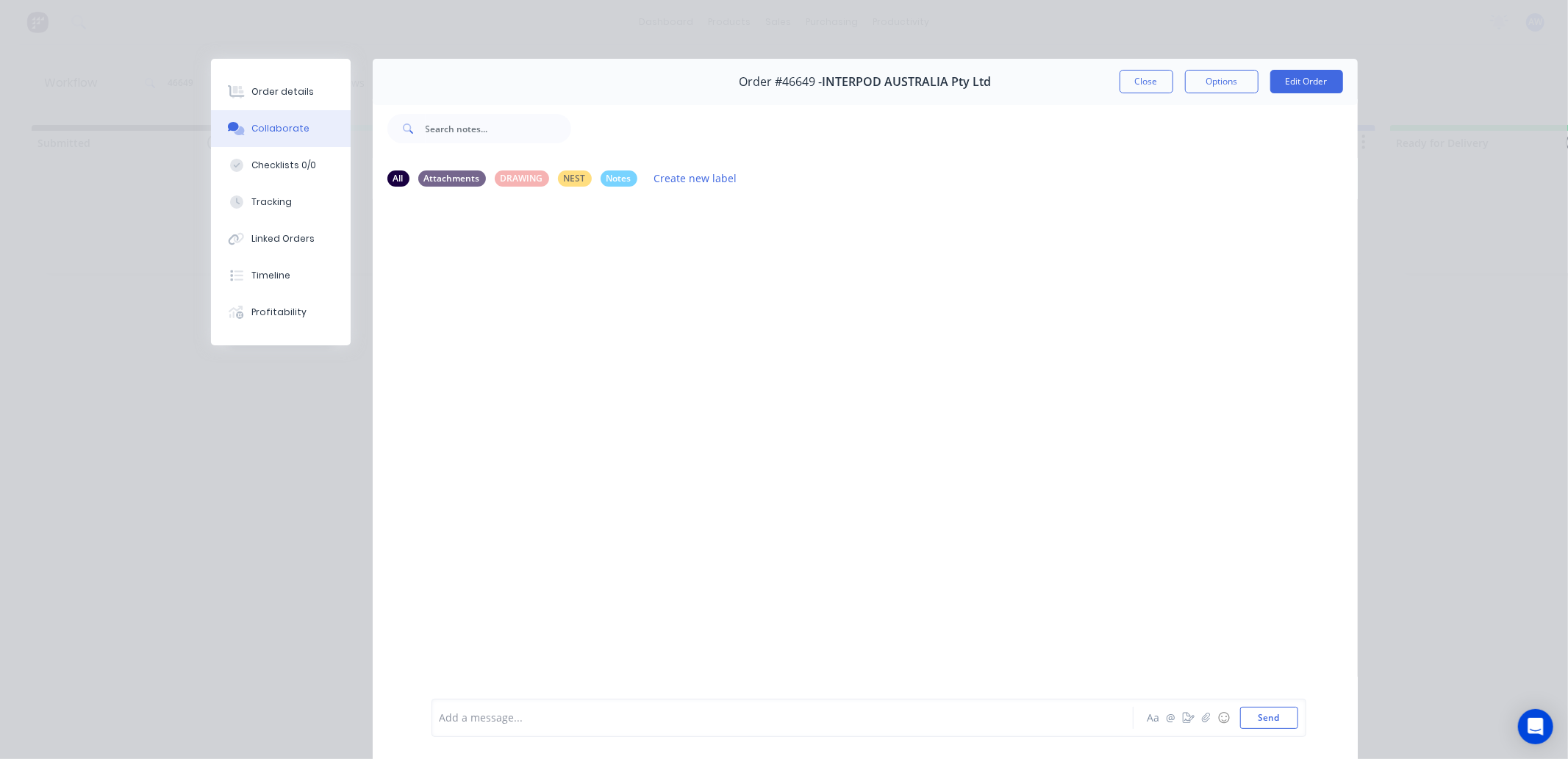
click at [490, 711] on div at bounding box center [761, 718] width 643 height 16
click at [1134, 84] on button "Close" at bounding box center [1146, 82] width 54 height 23
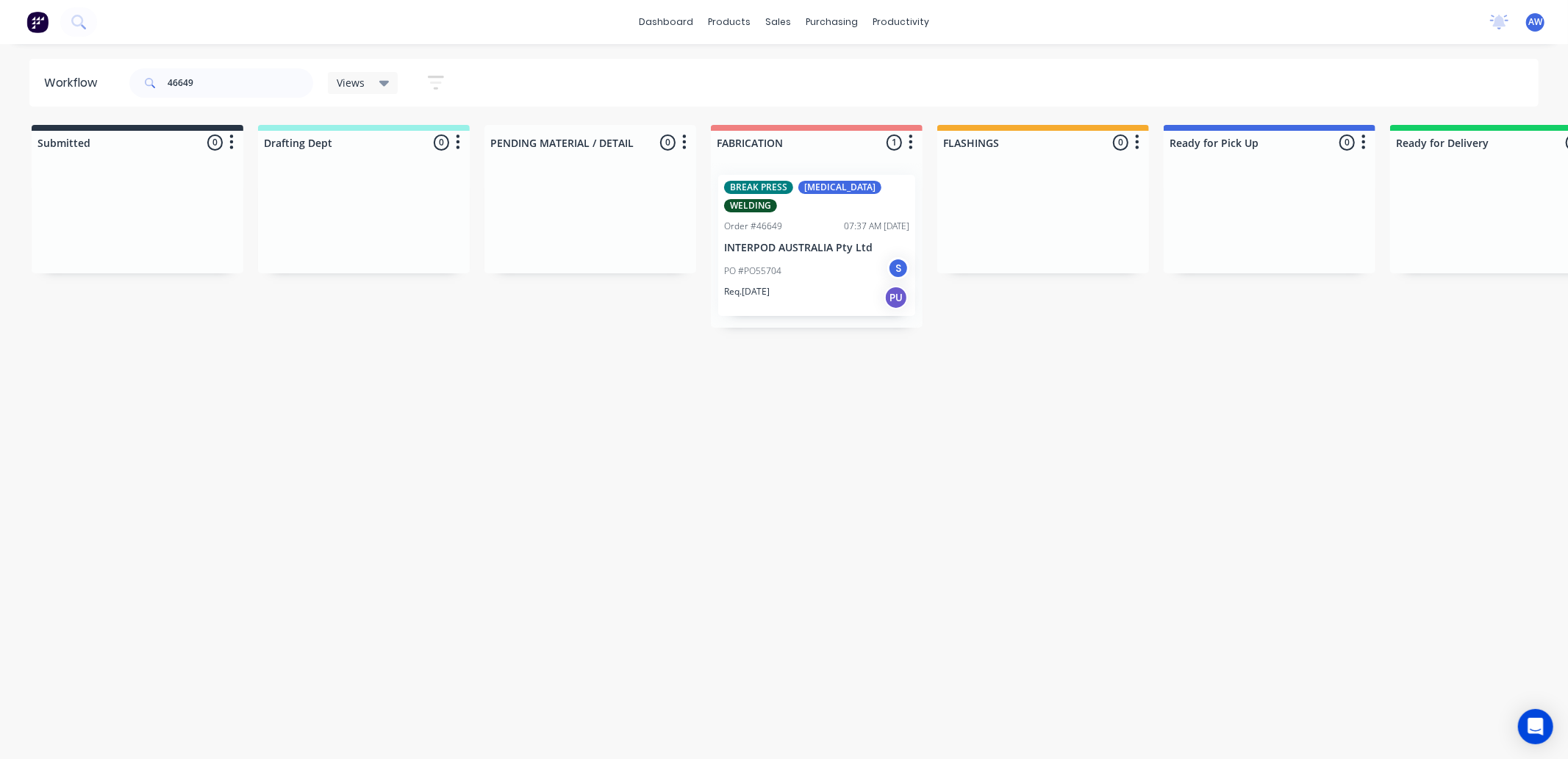
drag, startPoint x: 779, startPoint y: 224, endPoint x: 1064, endPoint y: 372, distance: 321.1
click at [918, 526] on div "Workflow 46649 Views Save new view None (Default) edit Nilesh edit Production e…" at bounding box center [784, 394] width 1568 height 671
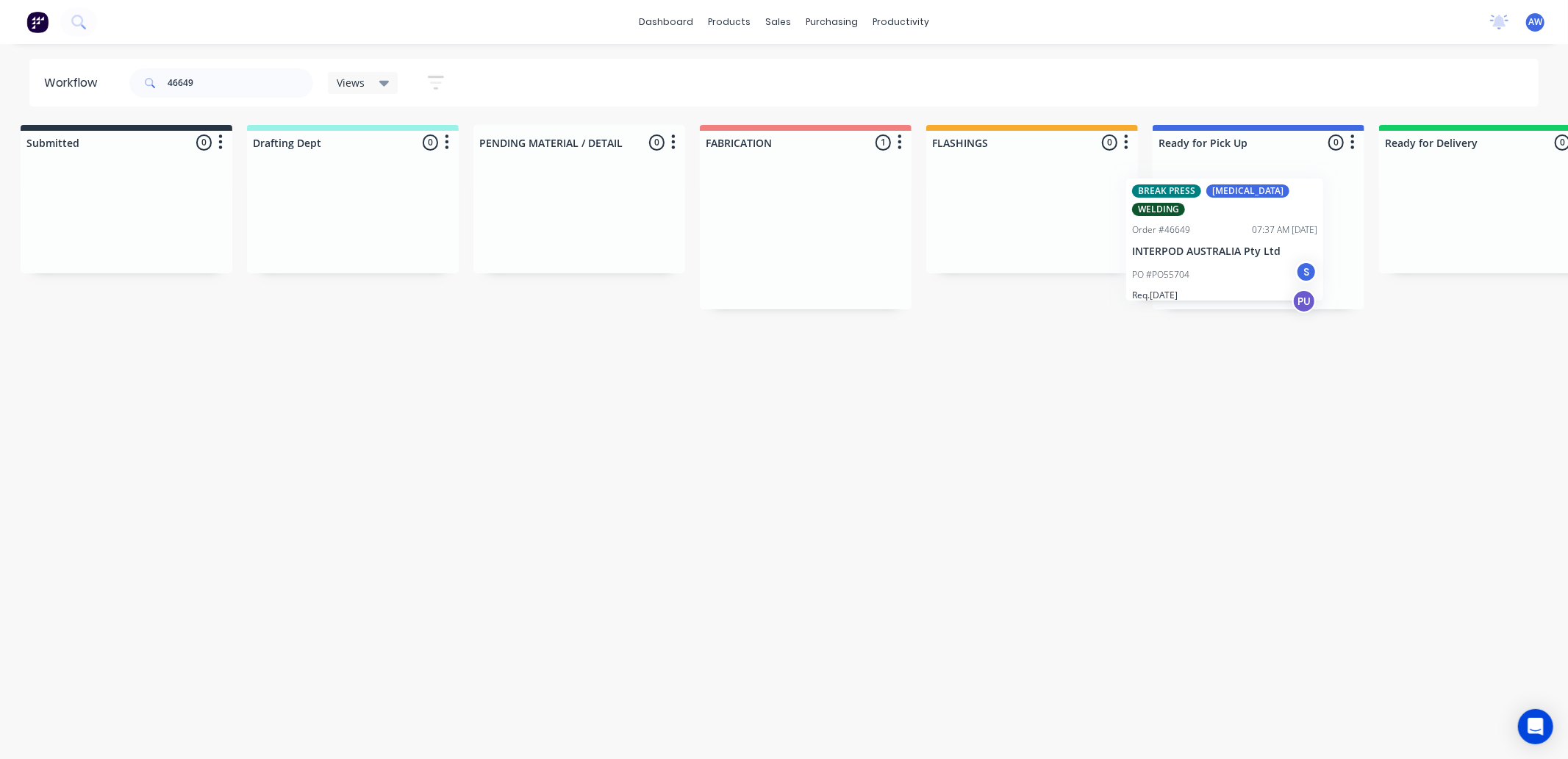
scroll to position [0, 19]
drag, startPoint x: 770, startPoint y: 219, endPoint x: 1184, endPoint y: 224, distance: 414.0
click at [1184, 224] on div "Submitted 0 Sort By Created date Required date Order number Customer name Most …" at bounding box center [1197, 217] width 2451 height 184
